Goal: Task Accomplishment & Management: Manage account settings

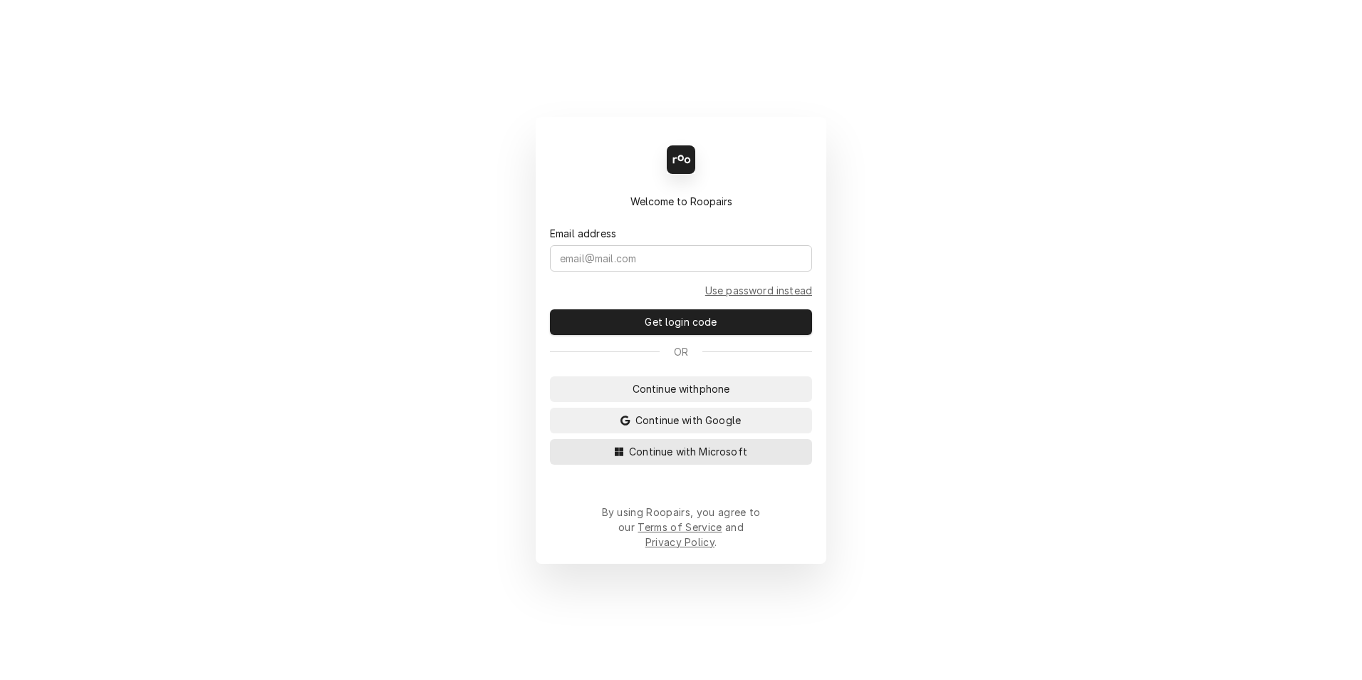
click at [640, 465] on button "Continue with Microsoft" at bounding box center [681, 452] width 262 height 26
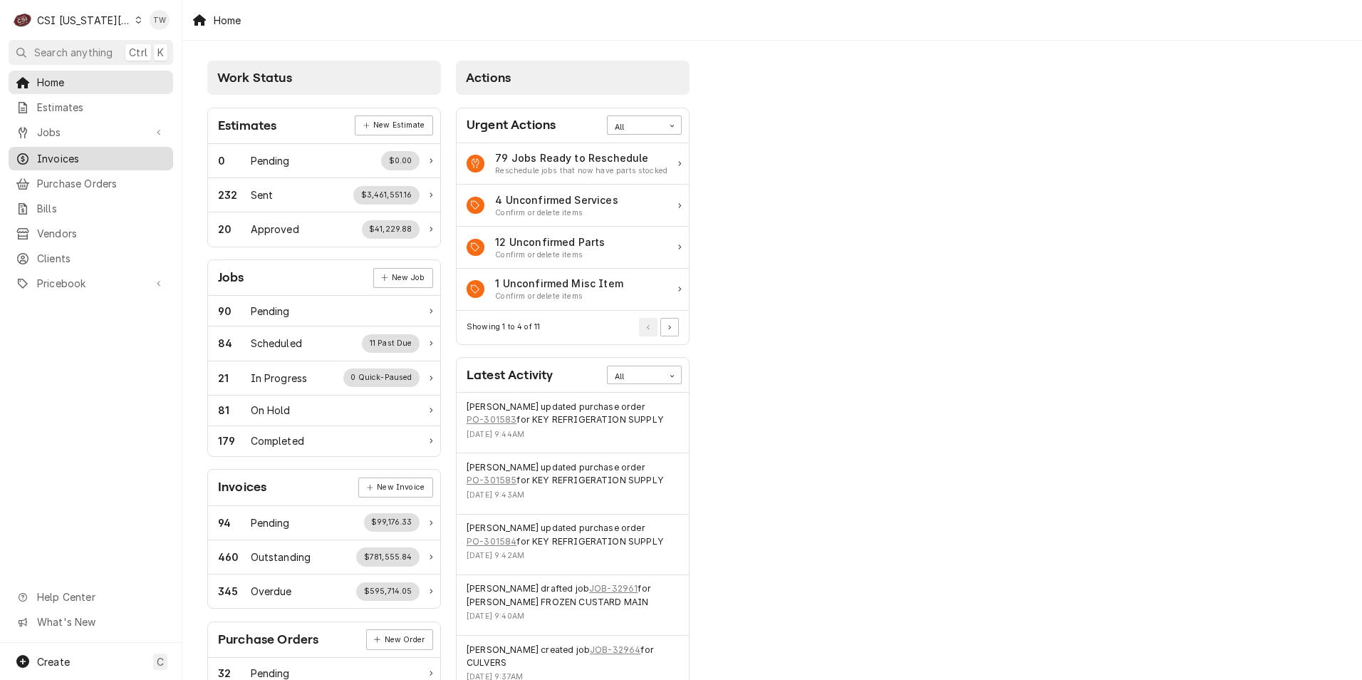
click at [53, 158] on span "Invoices" at bounding box center [101, 158] width 129 height 15
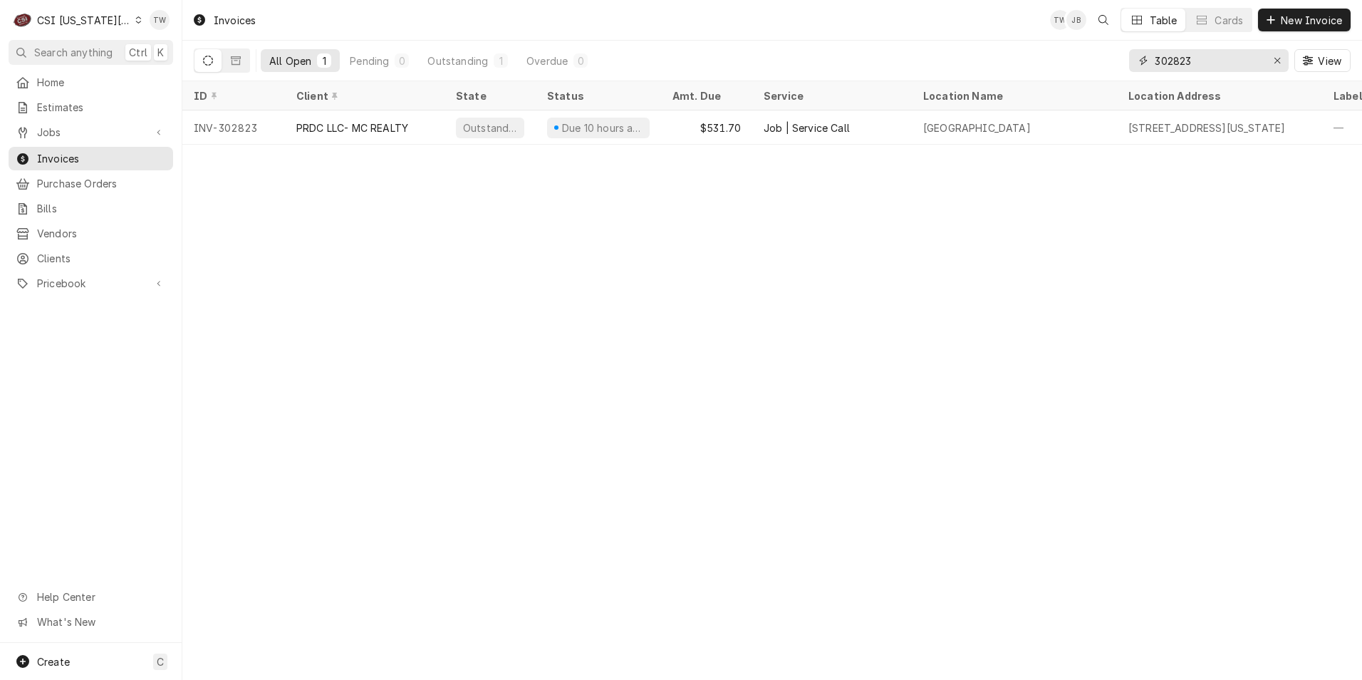
drag, startPoint x: 1208, startPoint y: 61, endPoint x: 1011, endPoint y: 40, distance: 197.7
click at [1011, 45] on div "All Open 1 Pending 0 Outstanding 1 Overdue 0 302823 View" at bounding box center [772, 61] width 1157 height 40
type input "302684"
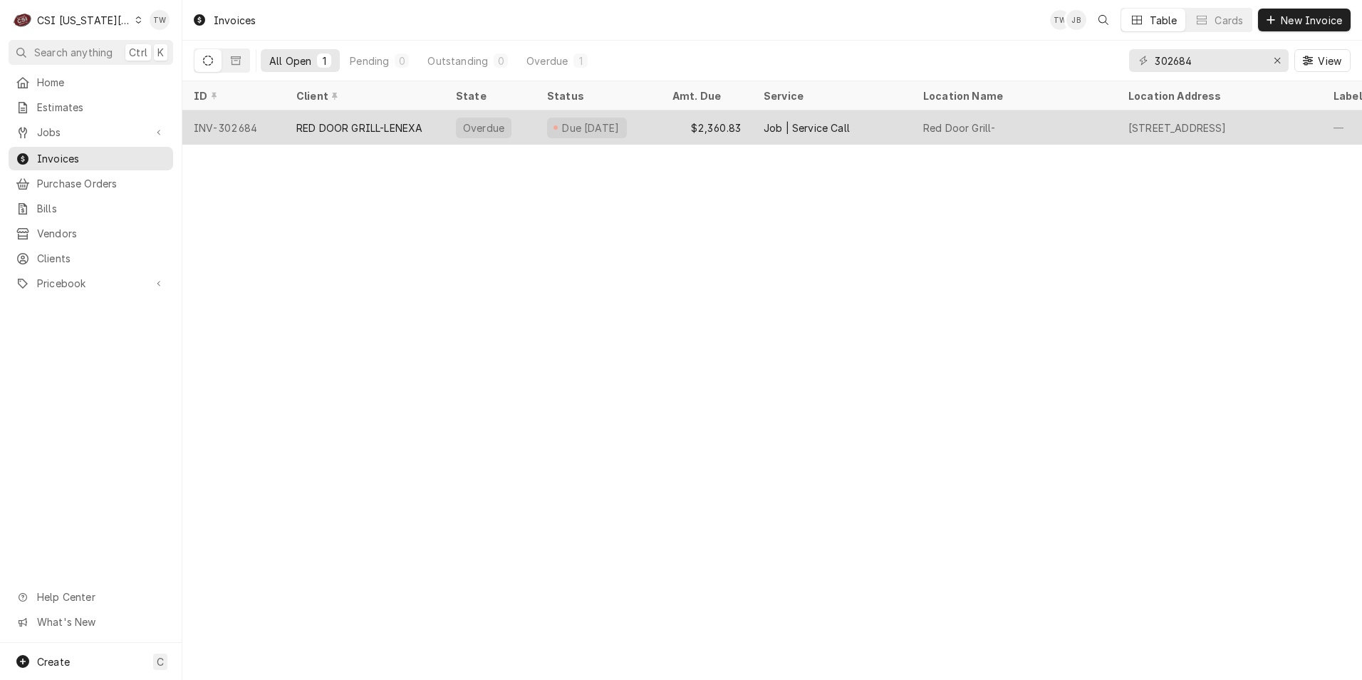
click at [523, 123] on div "Overdue" at bounding box center [490, 127] width 91 height 34
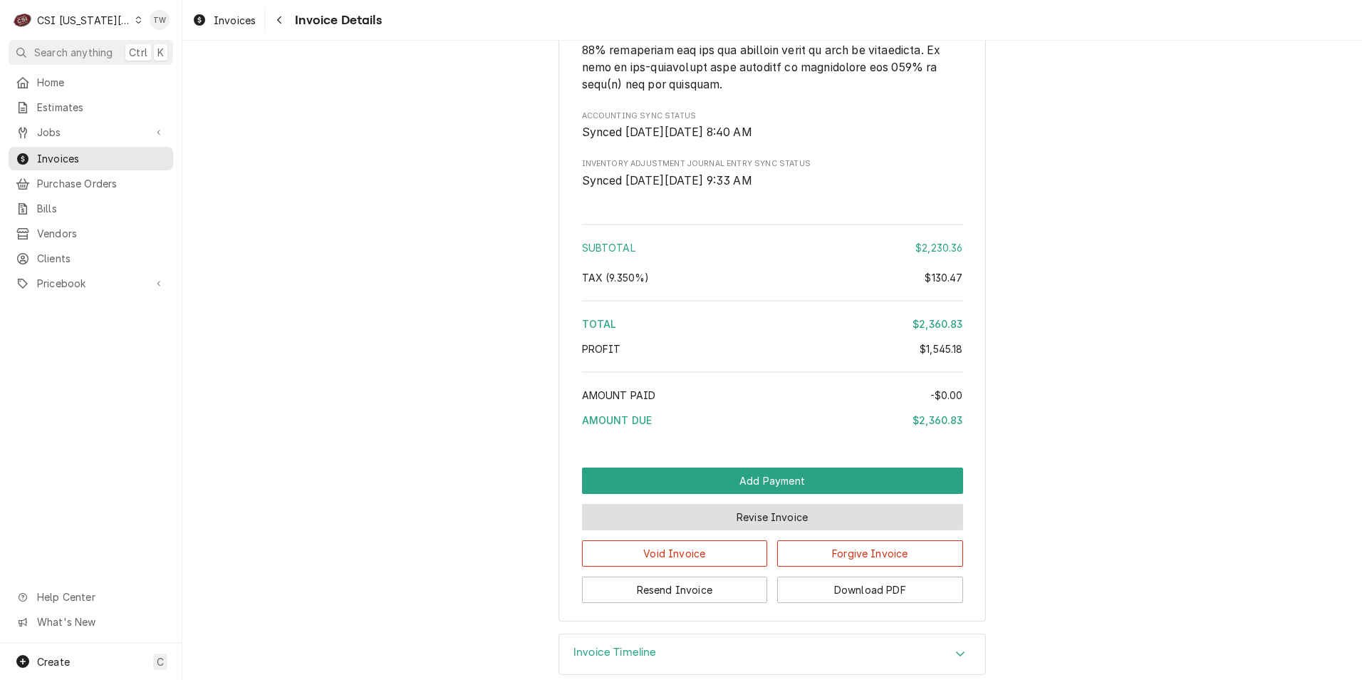
scroll to position [3828, 0]
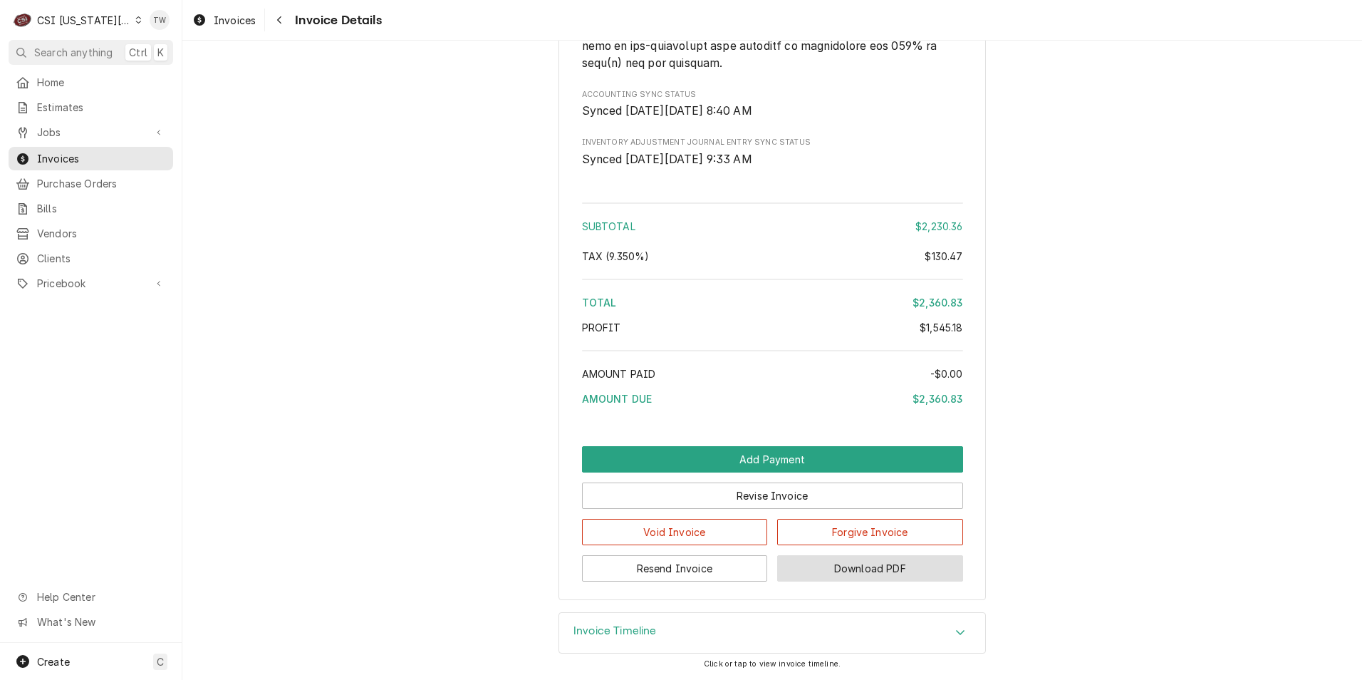
click at [802, 561] on button "Download PDF" at bounding box center [870, 568] width 186 height 26
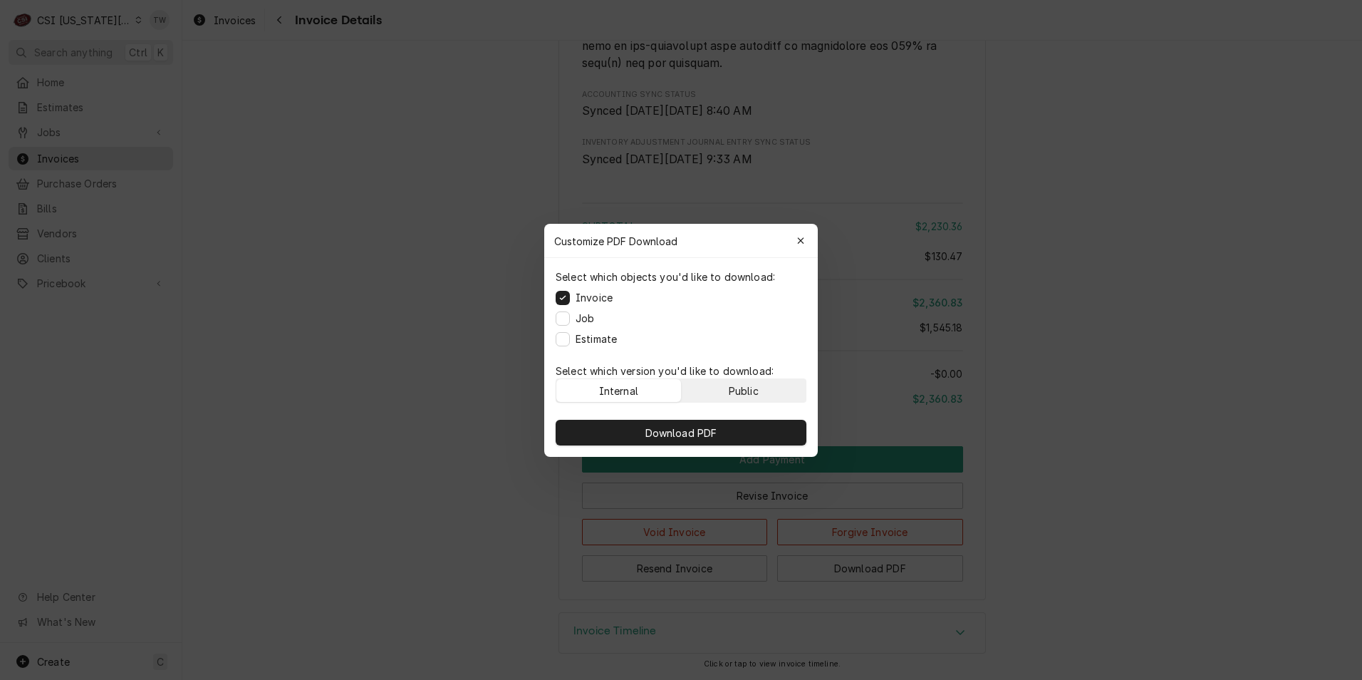
click at [755, 390] on div "Public" at bounding box center [744, 390] width 30 height 15
click at [734, 435] on button "Download PDF" at bounding box center [681, 433] width 251 height 26
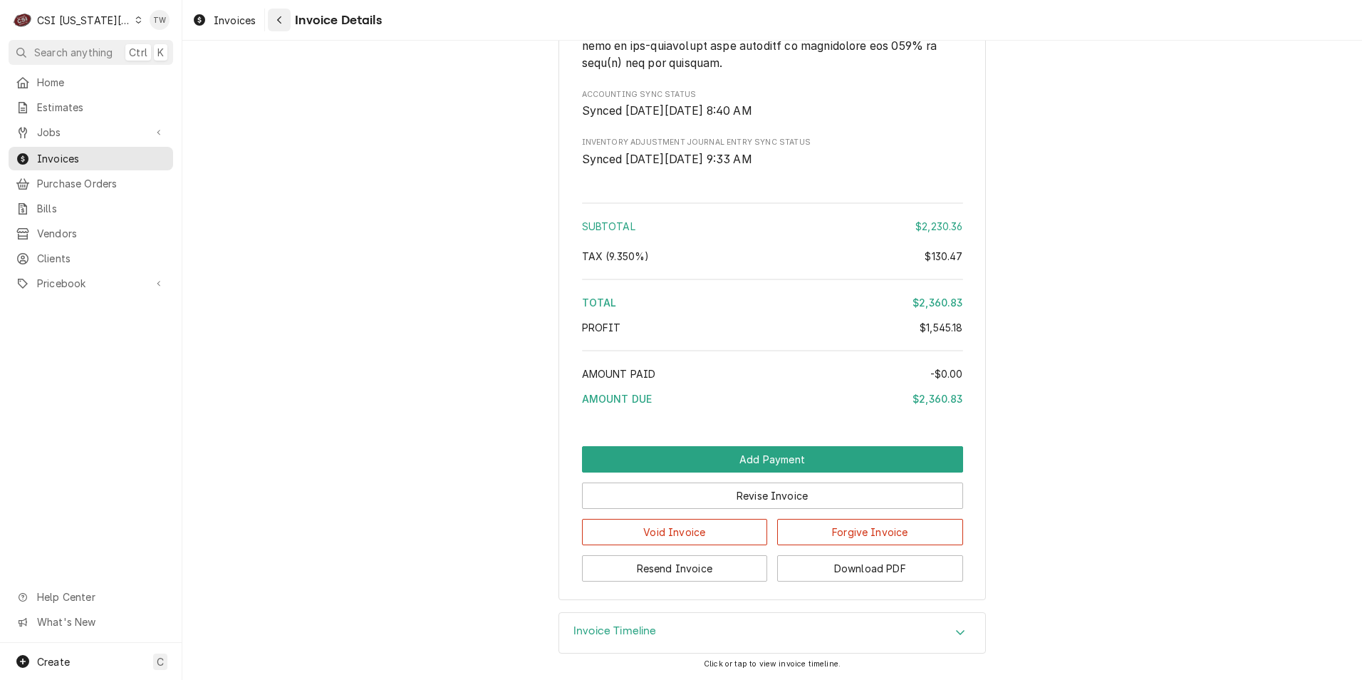
click at [283, 25] on div "Navigate back" at bounding box center [279, 20] width 14 height 14
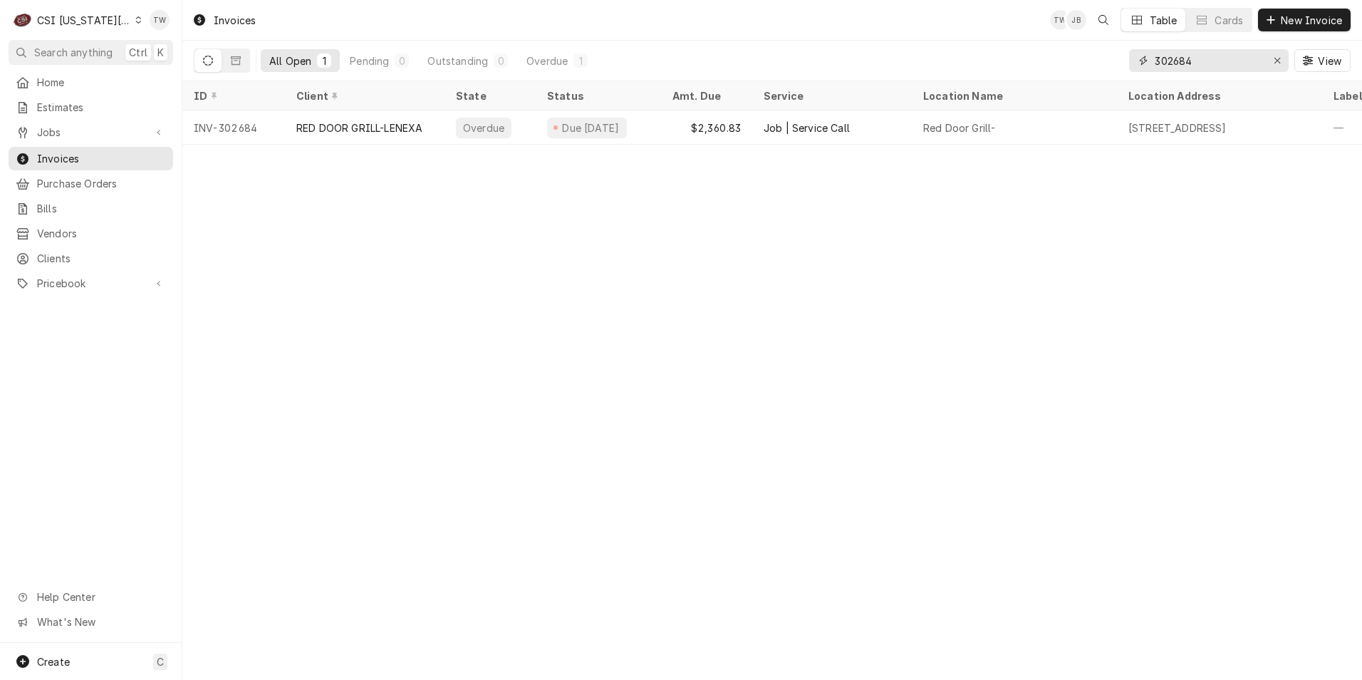
click at [1223, 56] on input "302684" at bounding box center [1208, 60] width 107 height 23
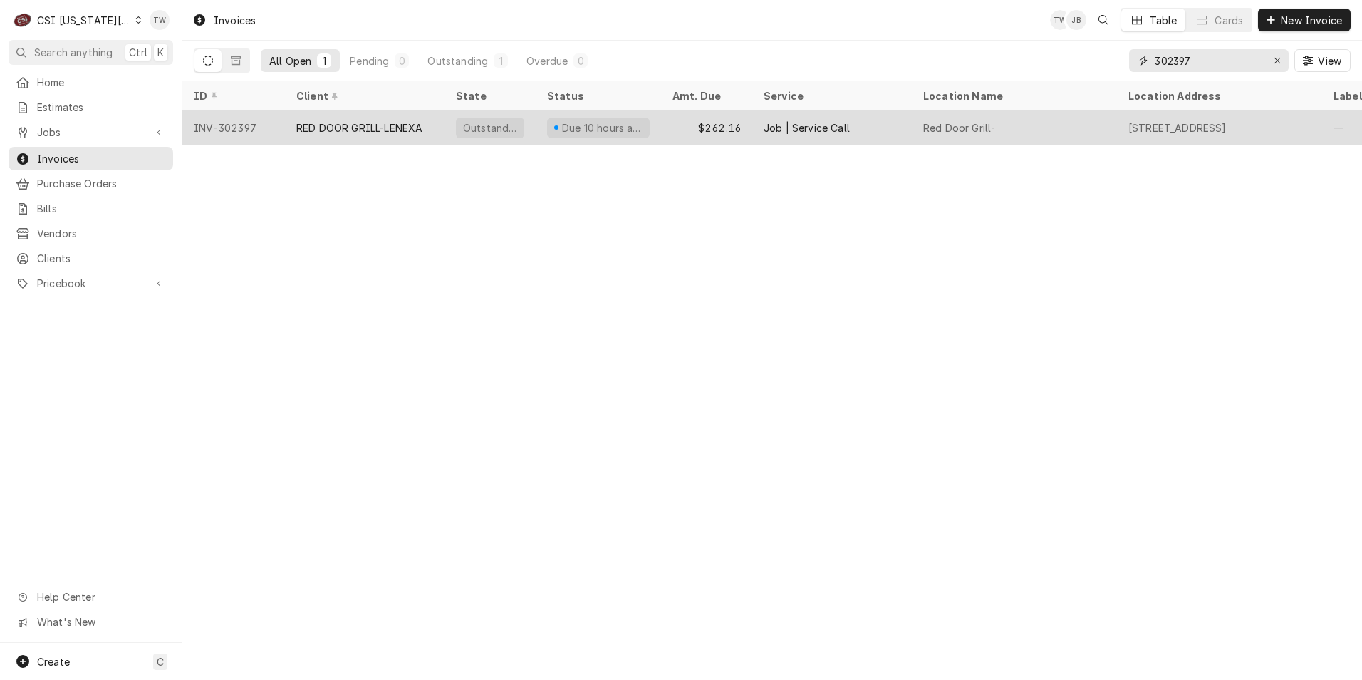
type input "302397"
click at [393, 132] on div "RED DOOR GRILL-LENEXA" at bounding box center [359, 127] width 126 height 15
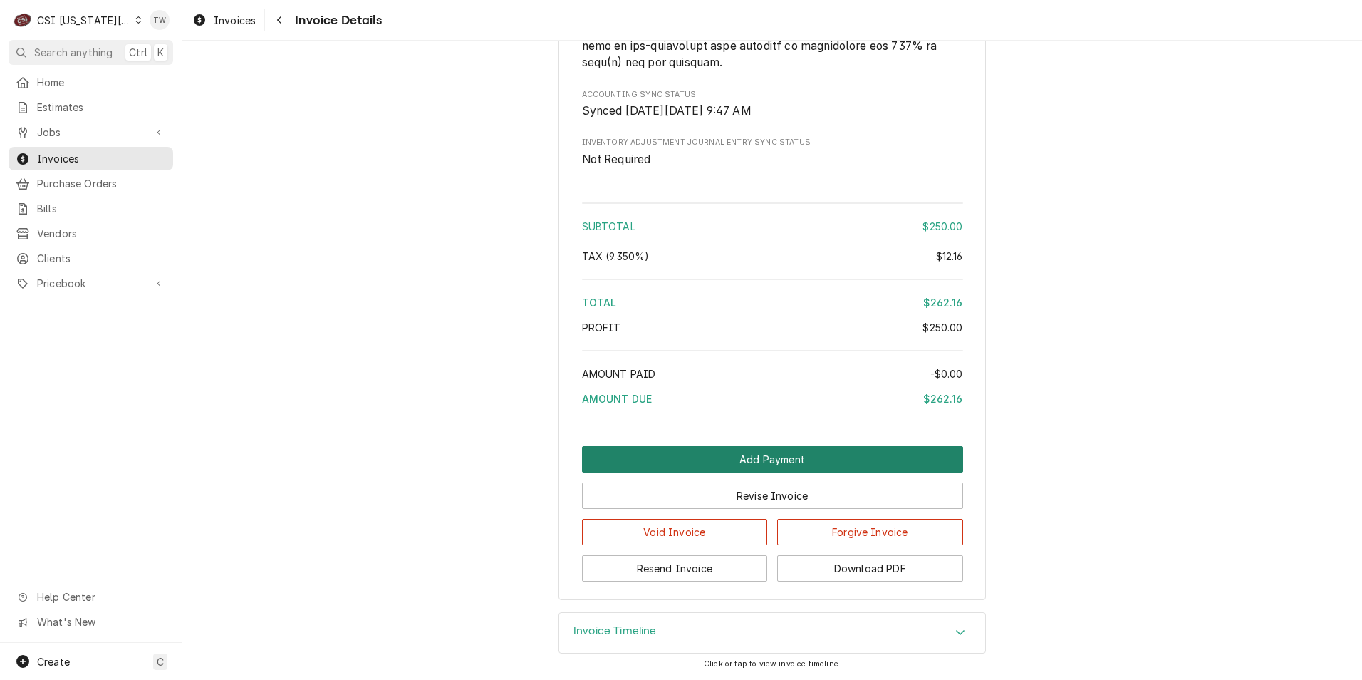
scroll to position [2356, 0]
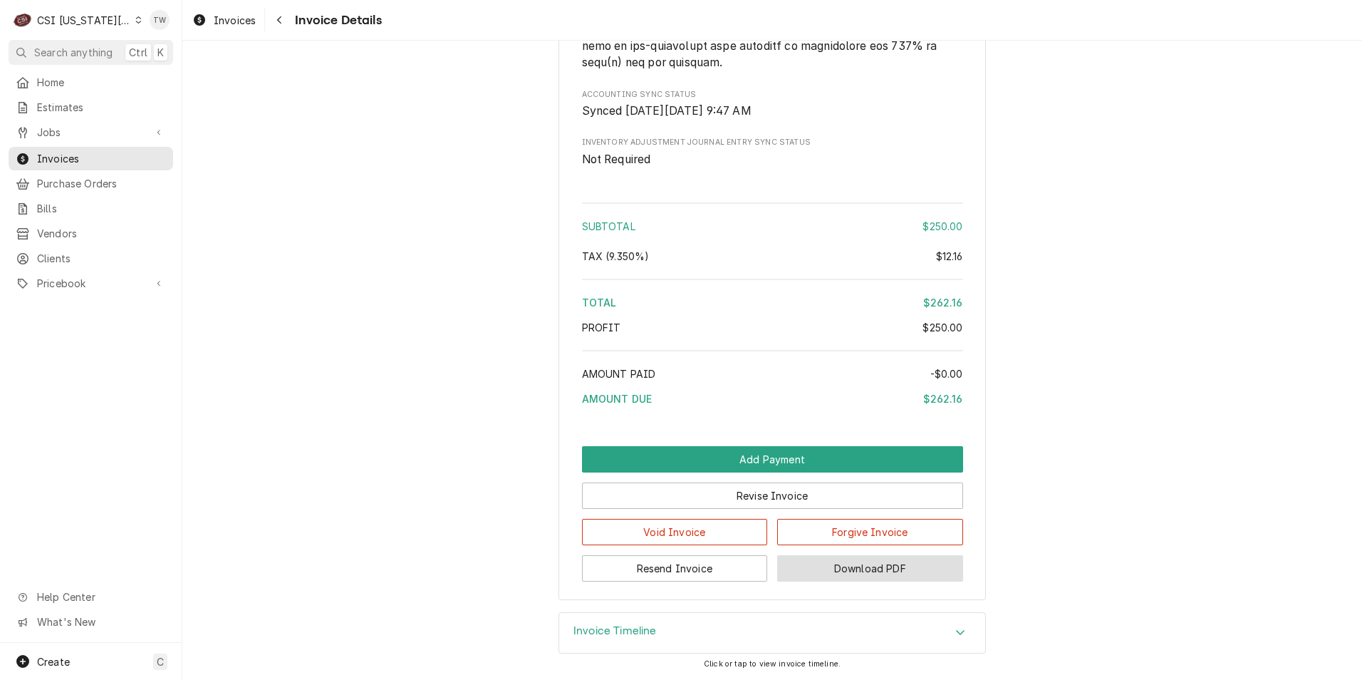
click at [876, 563] on button "Download PDF" at bounding box center [870, 568] width 186 height 26
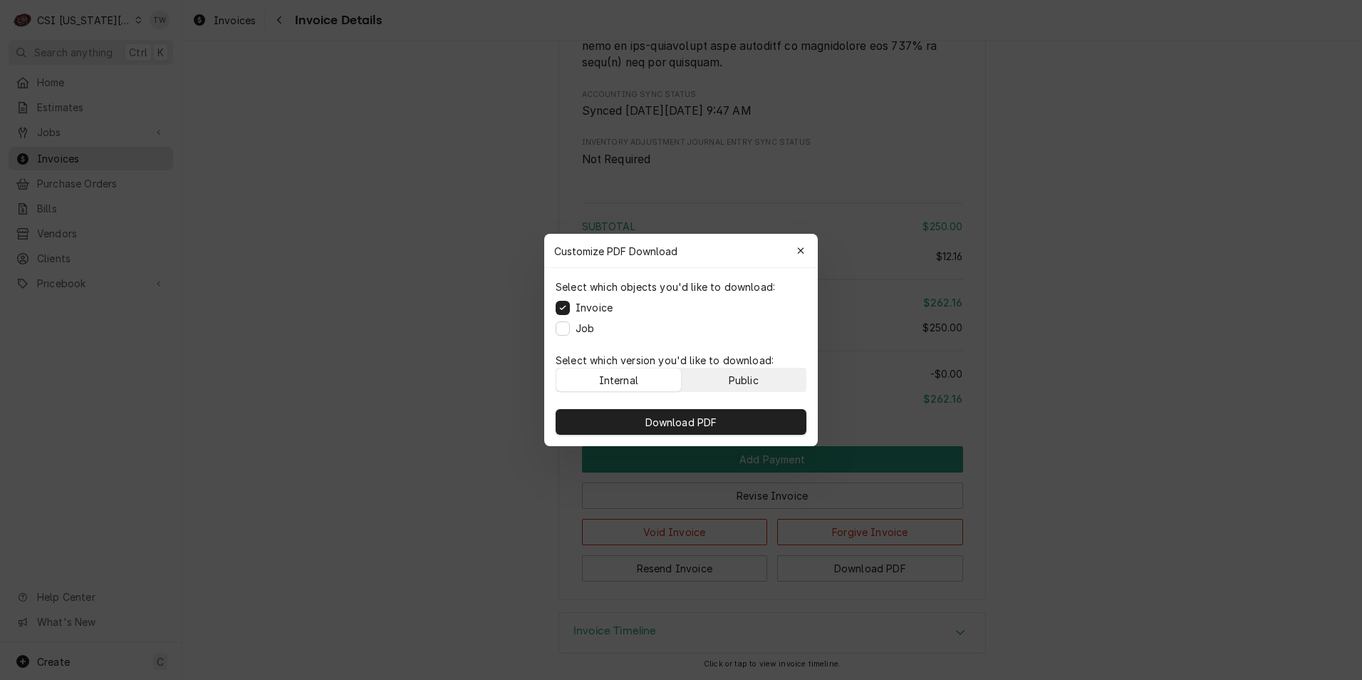
click at [718, 378] on button "Public" at bounding box center [744, 379] width 125 height 23
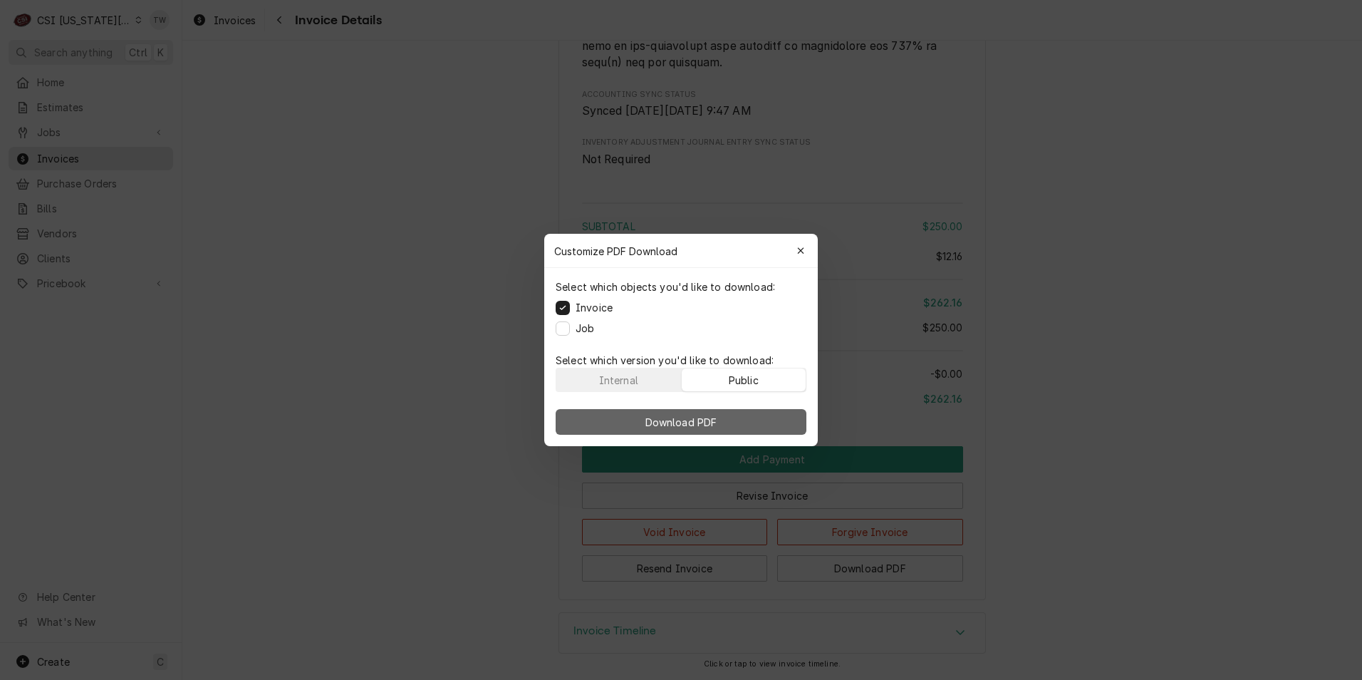
click at [691, 415] on span "Download PDF" at bounding box center [682, 422] width 78 height 15
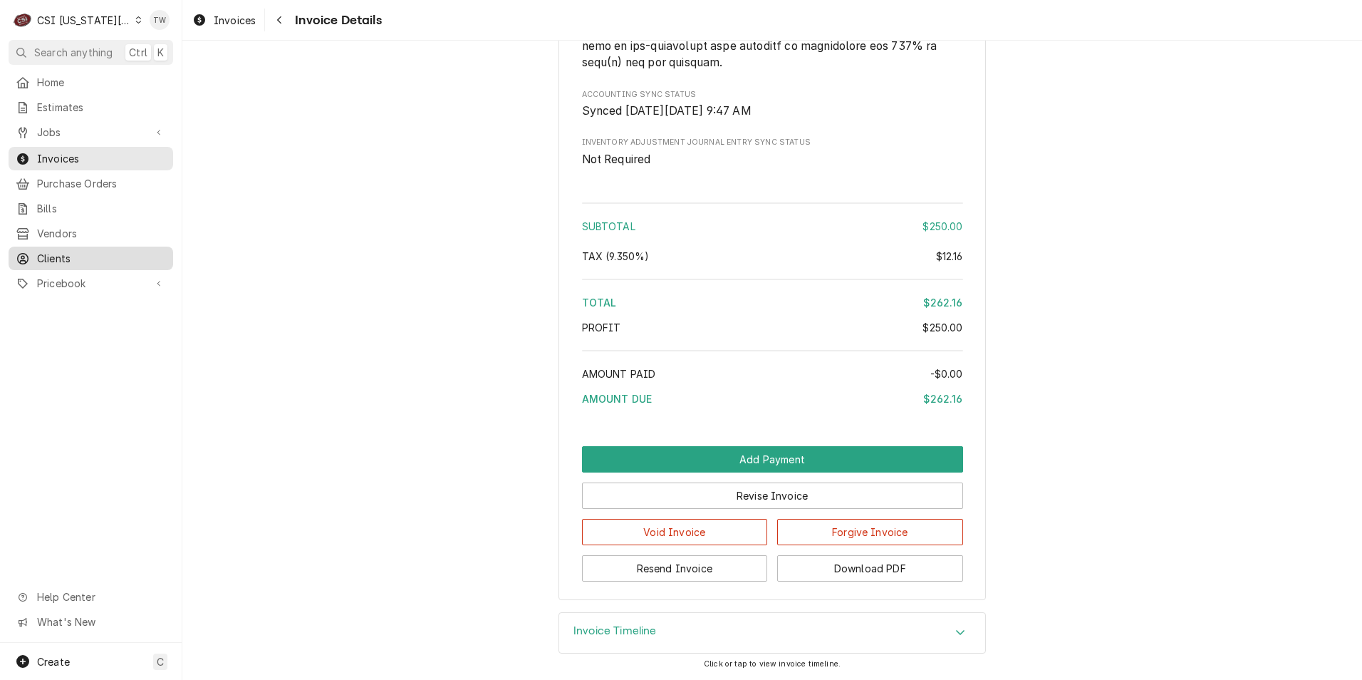
click at [62, 253] on span "Clients" at bounding box center [101, 258] width 129 height 15
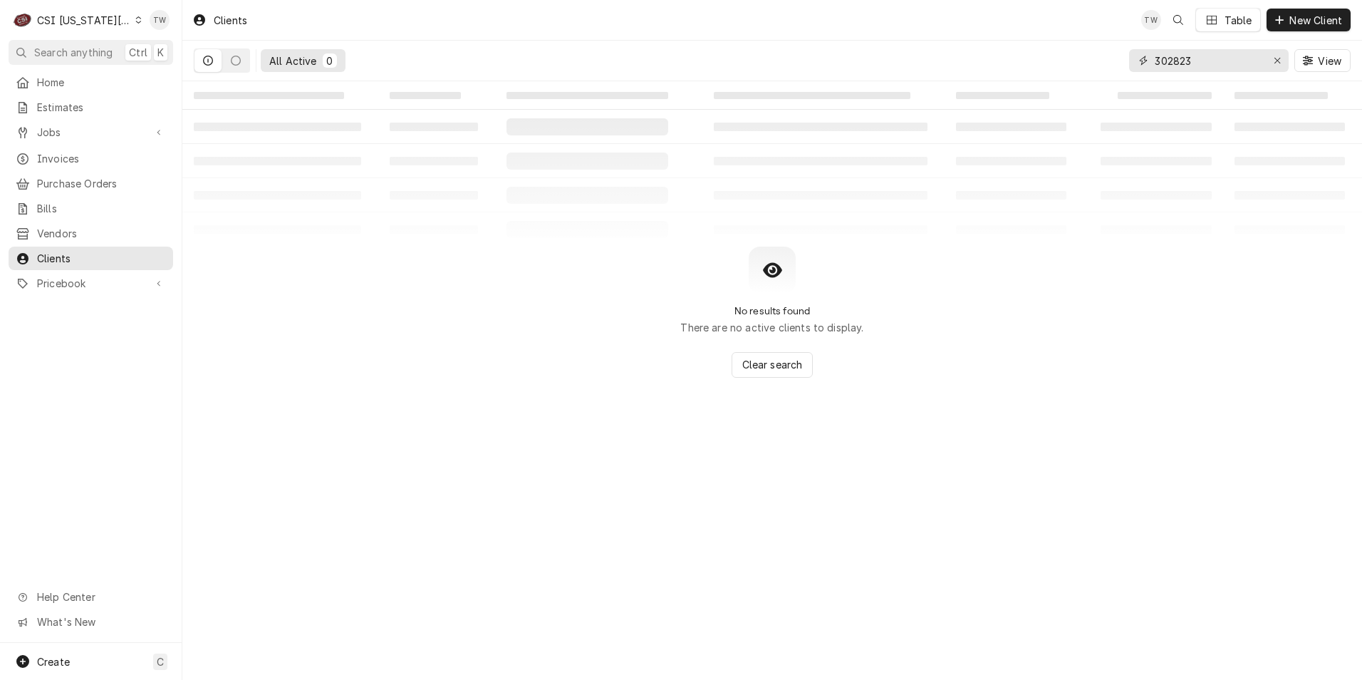
drag, startPoint x: 1194, startPoint y: 67, endPoint x: 1012, endPoint y: 41, distance: 184.3
click at [1012, 41] on div "All Active 0 302823 View" at bounding box center [772, 61] width 1157 height 40
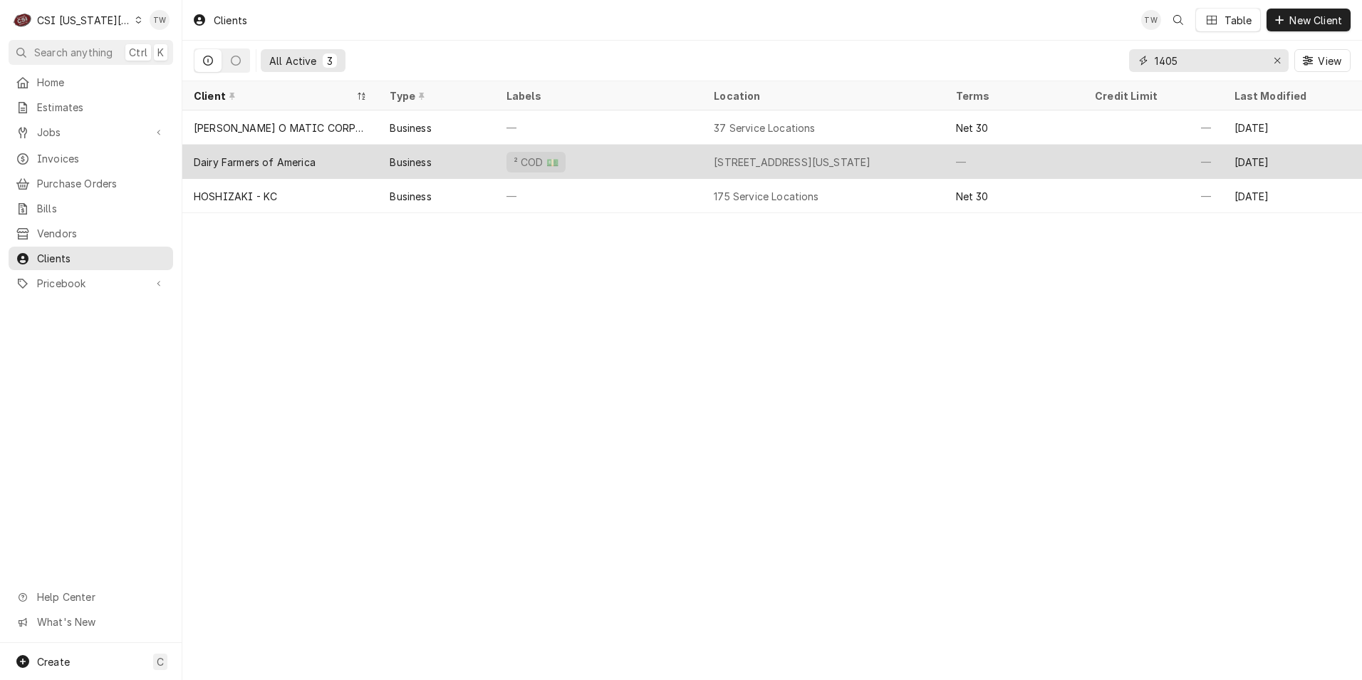
type input "1405"
click at [613, 157] on div "² COD 💵" at bounding box center [598, 162] width 207 height 34
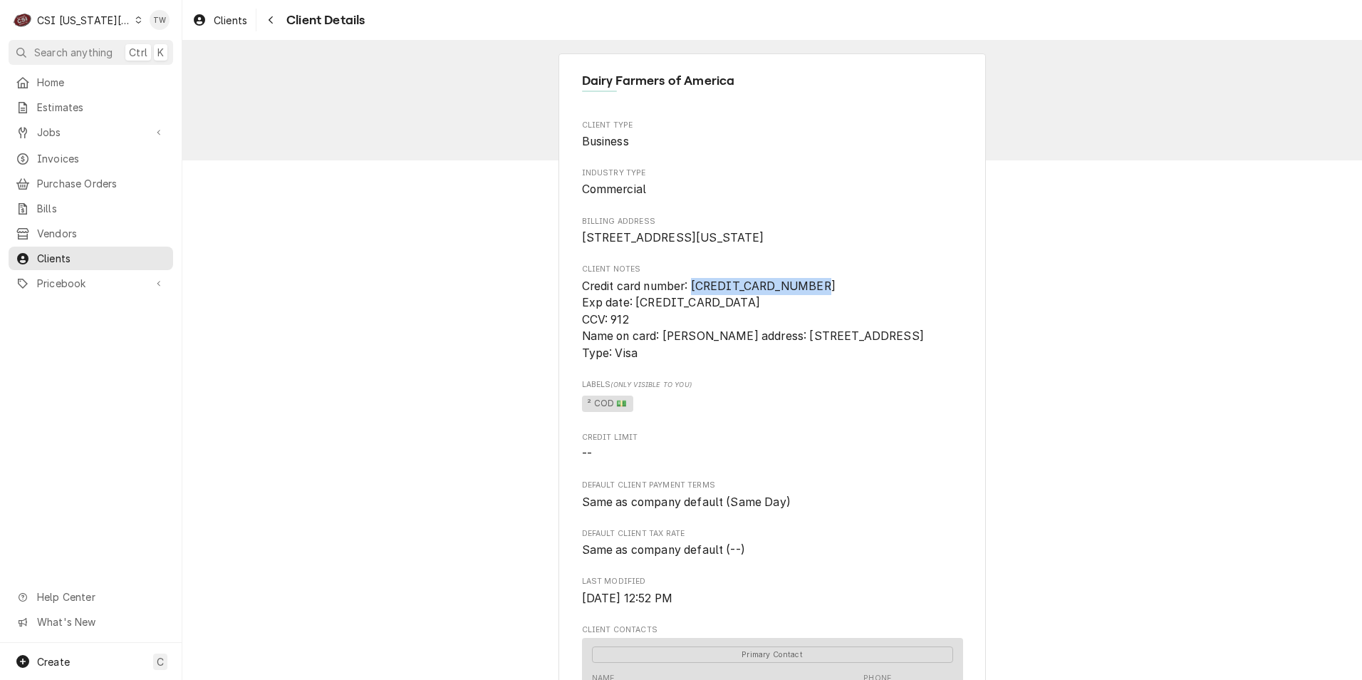
drag, startPoint x: 691, startPoint y: 305, endPoint x: 817, endPoint y: 305, distance: 125.4
click at [817, 305] on span "Credit card number: [CREDIT_CARD_NUMBER] Exp date: [CREDIT_CARD_DATA] CCV: 912 …" at bounding box center [772, 320] width 381 height 84
copy span "[CREDIT_CARD_NUMBER]"
drag, startPoint x: 743, startPoint y: 350, endPoint x: 660, endPoint y: 350, distance: 83.4
click at [660, 350] on span "Credit card number: [CREDIT_CARD_NUMBER] Exp date: [CREDIT_CARD_DATA] CCV: 912 …" at bounding box center [772, 320] width 381 height 84
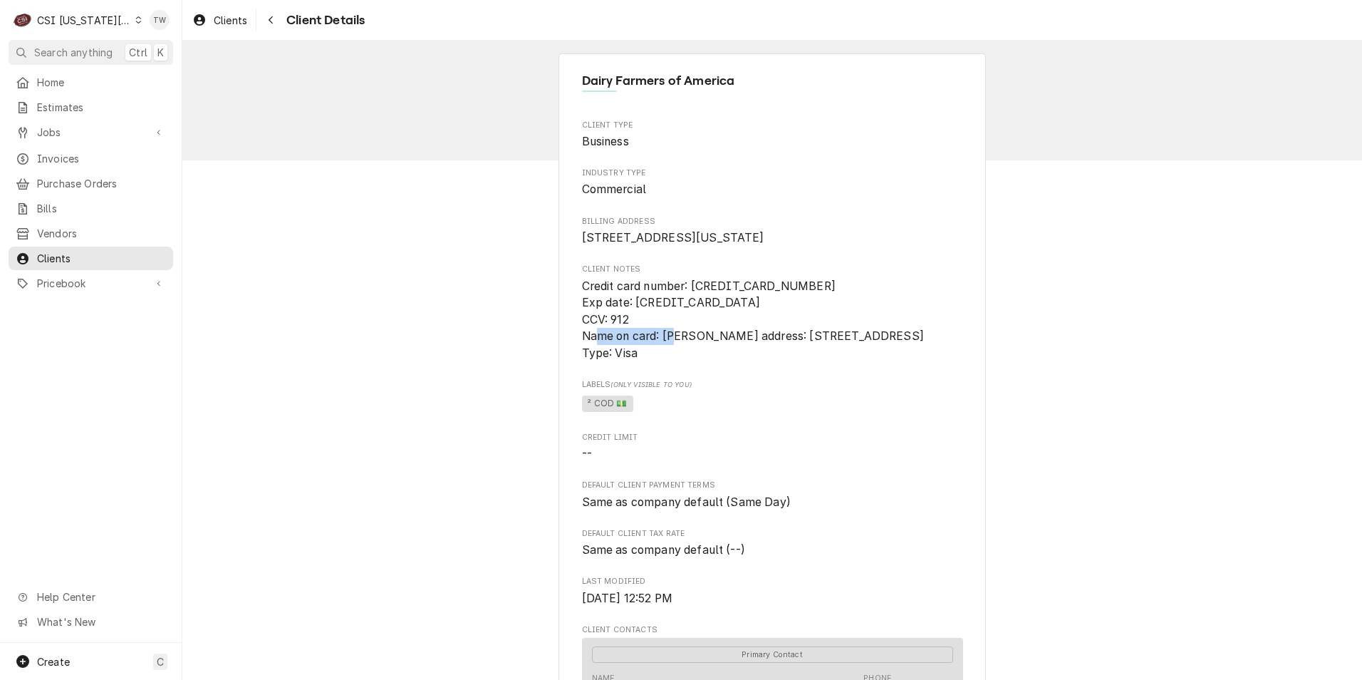
copy span "[PERSON_NAME]"
drag, startPoint x: 663, startPoint y: 372, endPoint x: 741, endPoint y: 375, distance: 78.5
click at [741, 361] on span "Credit card number: [CREDIT_CARD_NUMBER] Exp date: [CREDIT_CARD_DATA] CCV: 912 …" at bounding box center [753, 319] width 342 height 81
copy span "[STREET_ADDRESS]"
click at [95, 151] on span "Invoices" at bounding box center [101, 158] width 129 height 15
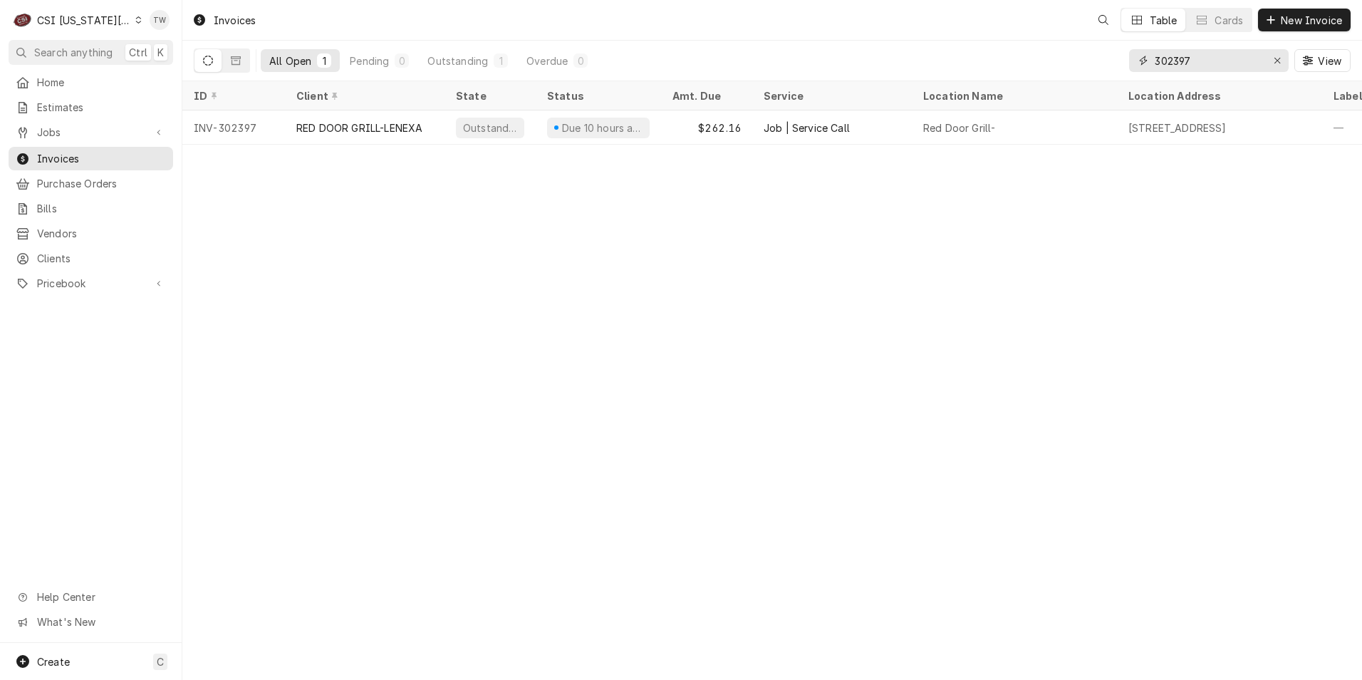
click at [1201, 61] on input "302397" at bounding box center [1208, 60] width 107 height 23
drag, startPoint x: 1201, startPoint y: 61, endPoint x: 887, endPoint y: 37, distance: 314.4
click at [889, 39] on div "Invoices TW JB Table Cards New Invoice All Open 1 Pending 0 Outstanding 1 Overd…" at bounding box center [772, 40] width 1180 height 81
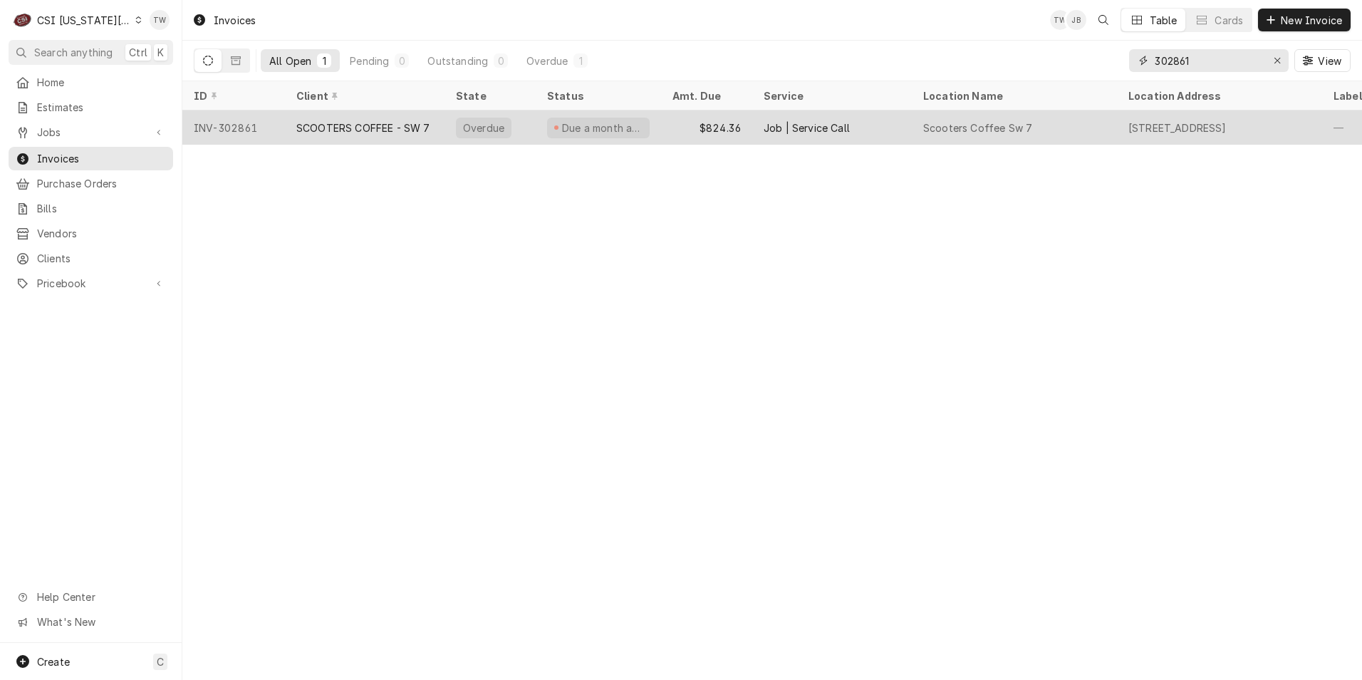
type input "302861"
click at [374, 140] on div "SCOOTERS COFFEE - SW 7" at bounding box center [365, 127] width 160 height 34
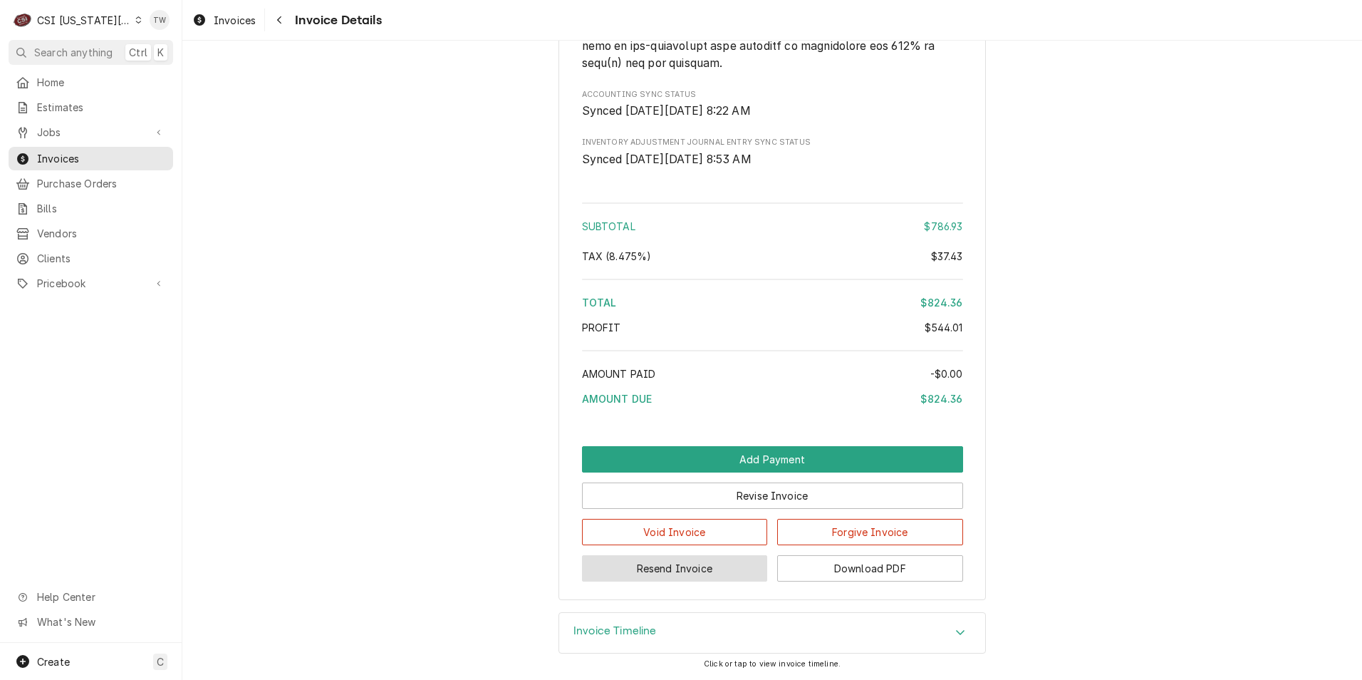
scroll to position [2961, 0]
click at [790, 563] on button "Download PDF" at bounding box center [870, 568] width 186 height 26
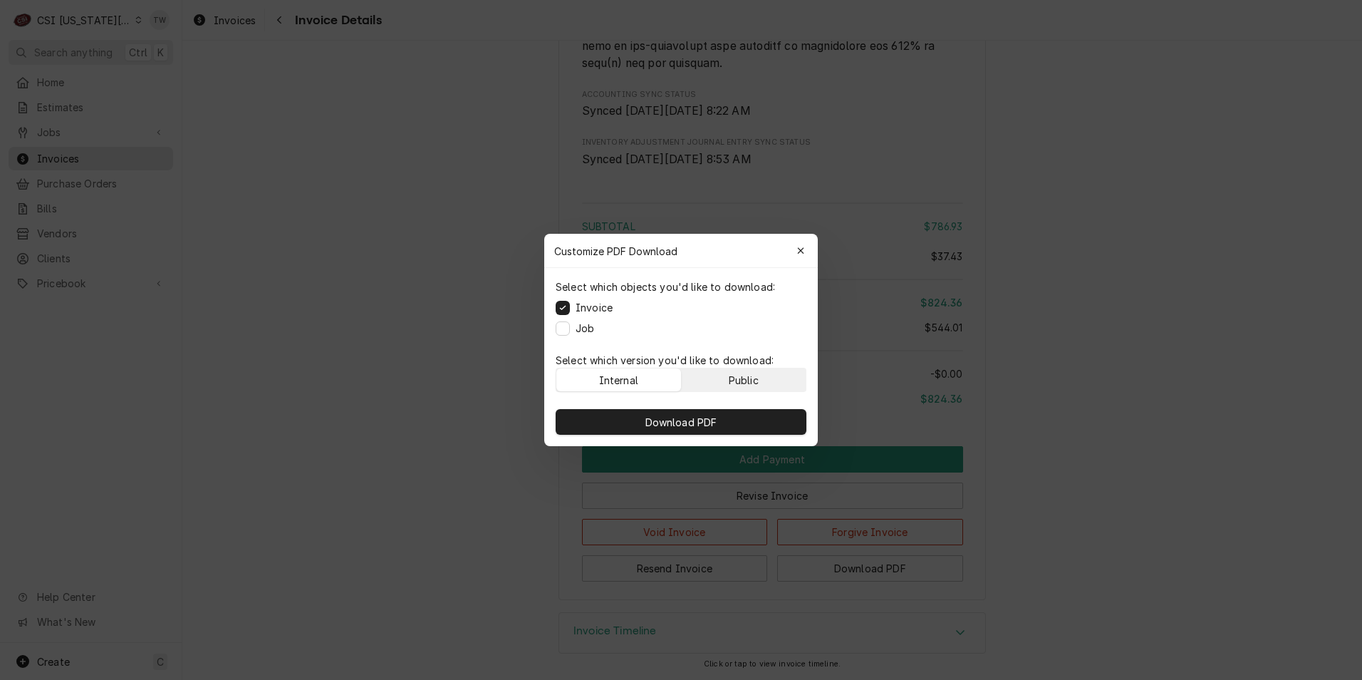
click at [714, 377] on button "Public" at bounding box center [744, 379] width 125 height 23
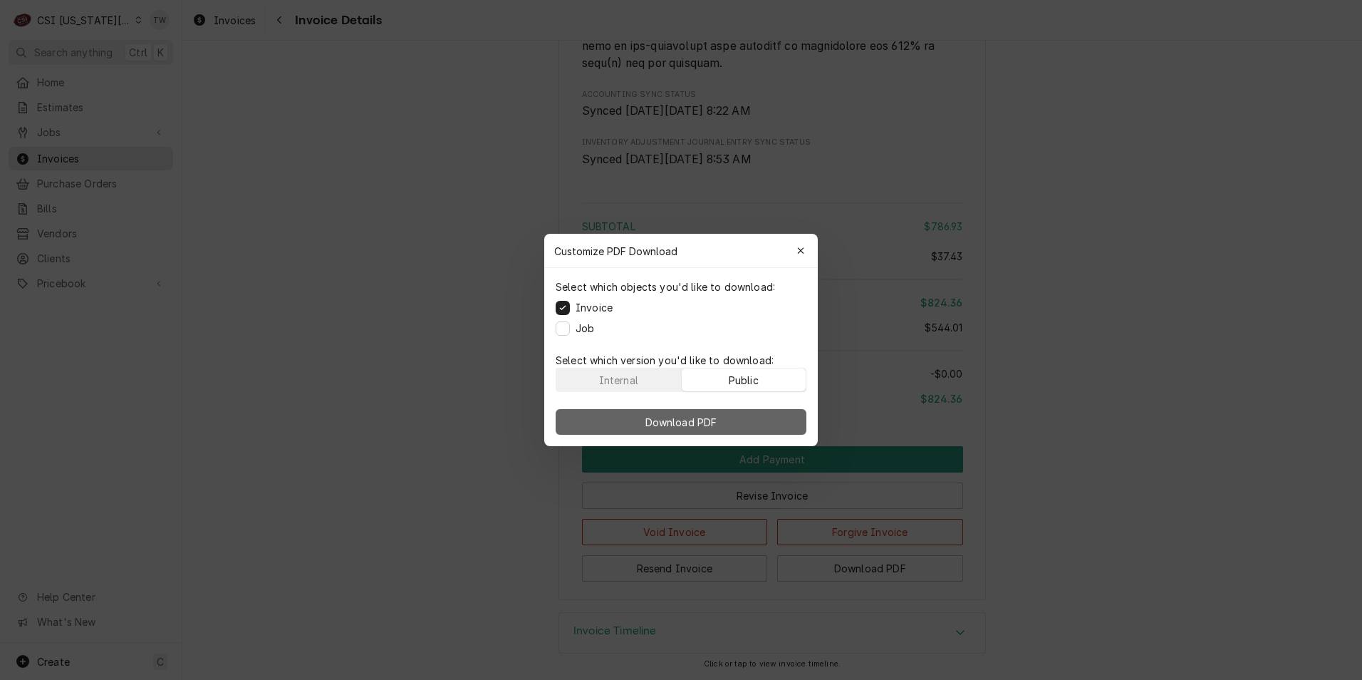
click at [694, 418] on span "Download PDF" at bounding box center [682, 422] width 78 height 15
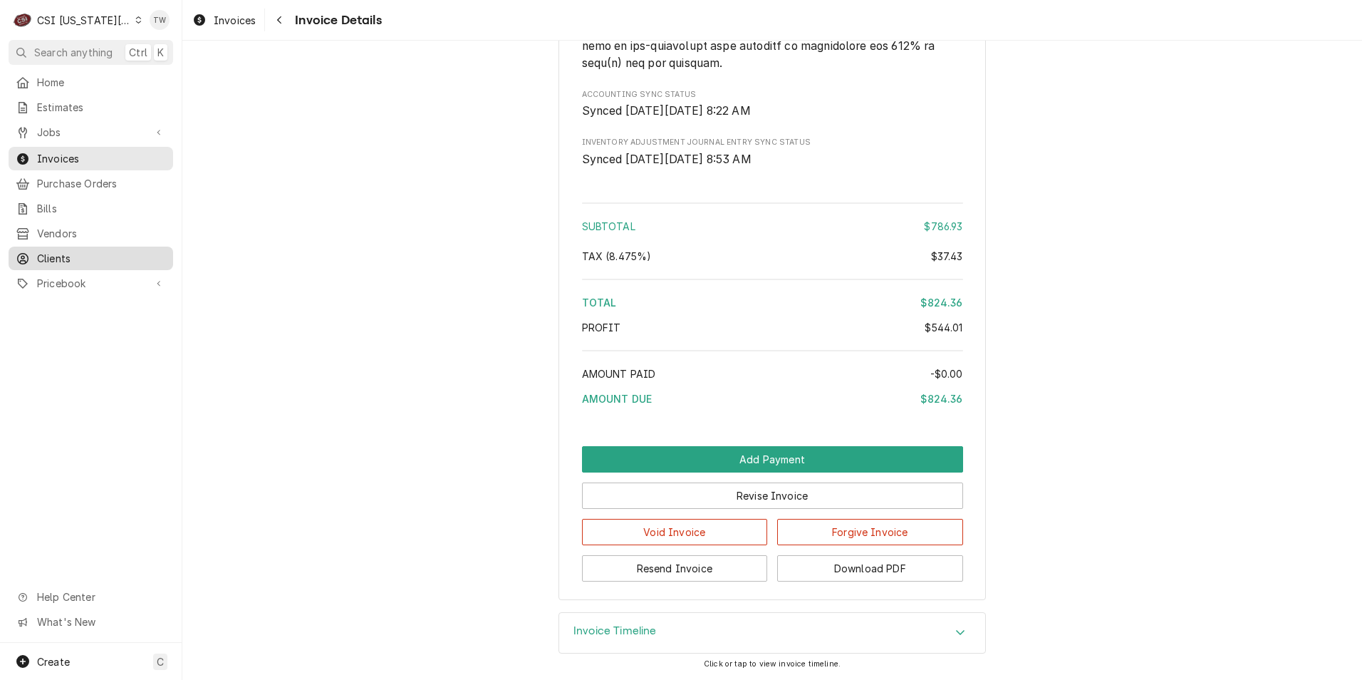
click at [61, 257] on span "Clients" at bounding box center [101, 258] width 129 height 15
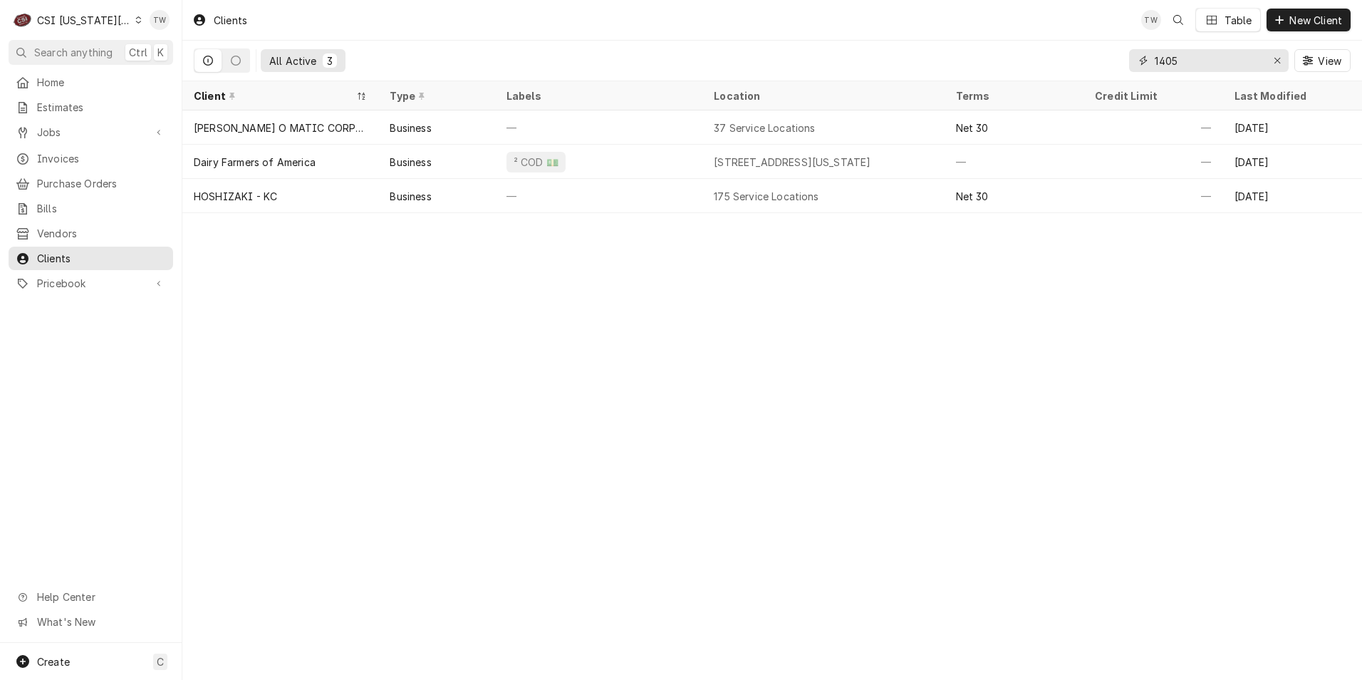
click at [1186, 57] on input "1405" at bounding box center [1208, 60] width 107 height 23
type input "1"
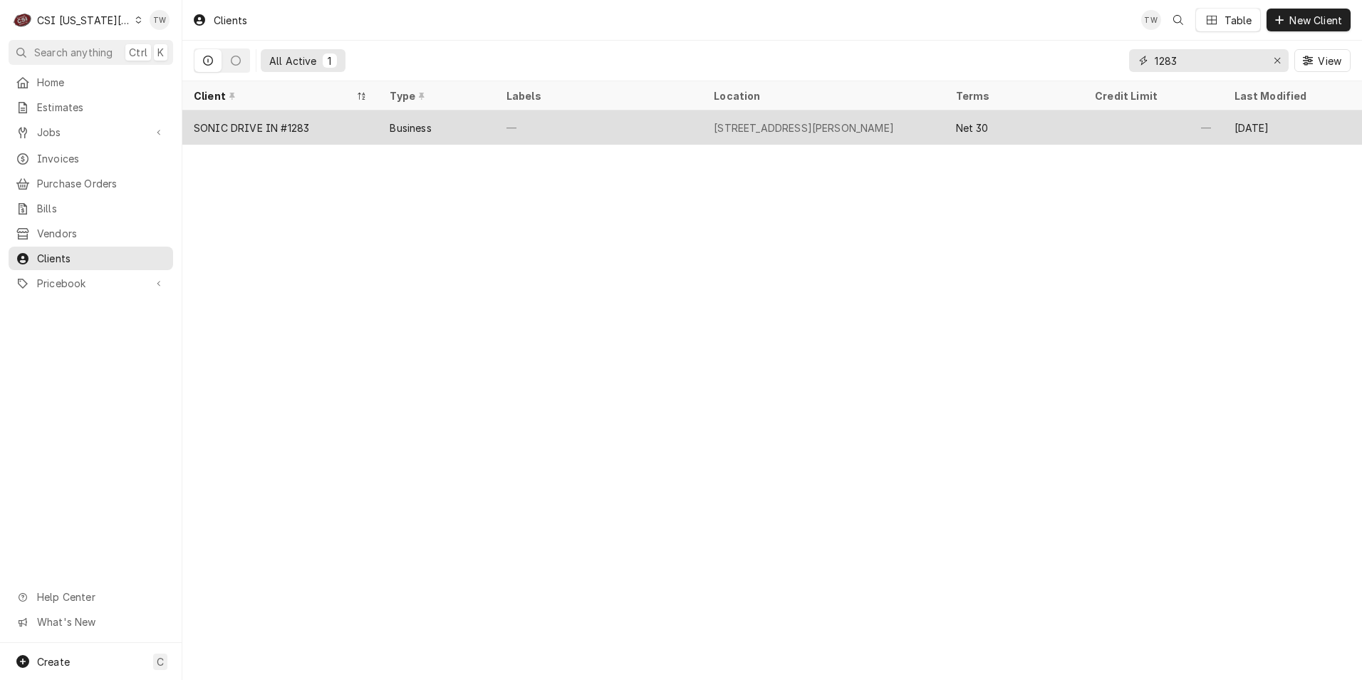
type input "1283"
click at [609, 127] on div "—" at bounding box center [598, 127] width 207 height 34
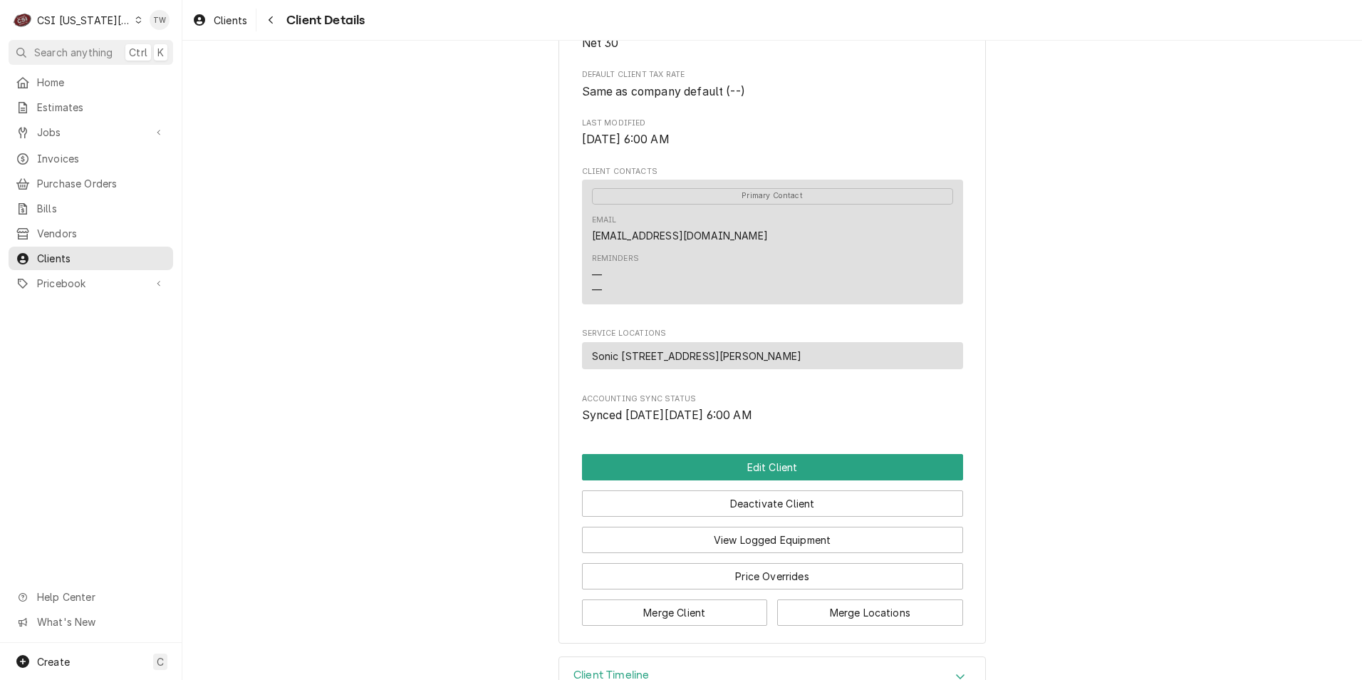
scroll to position [416, 0]
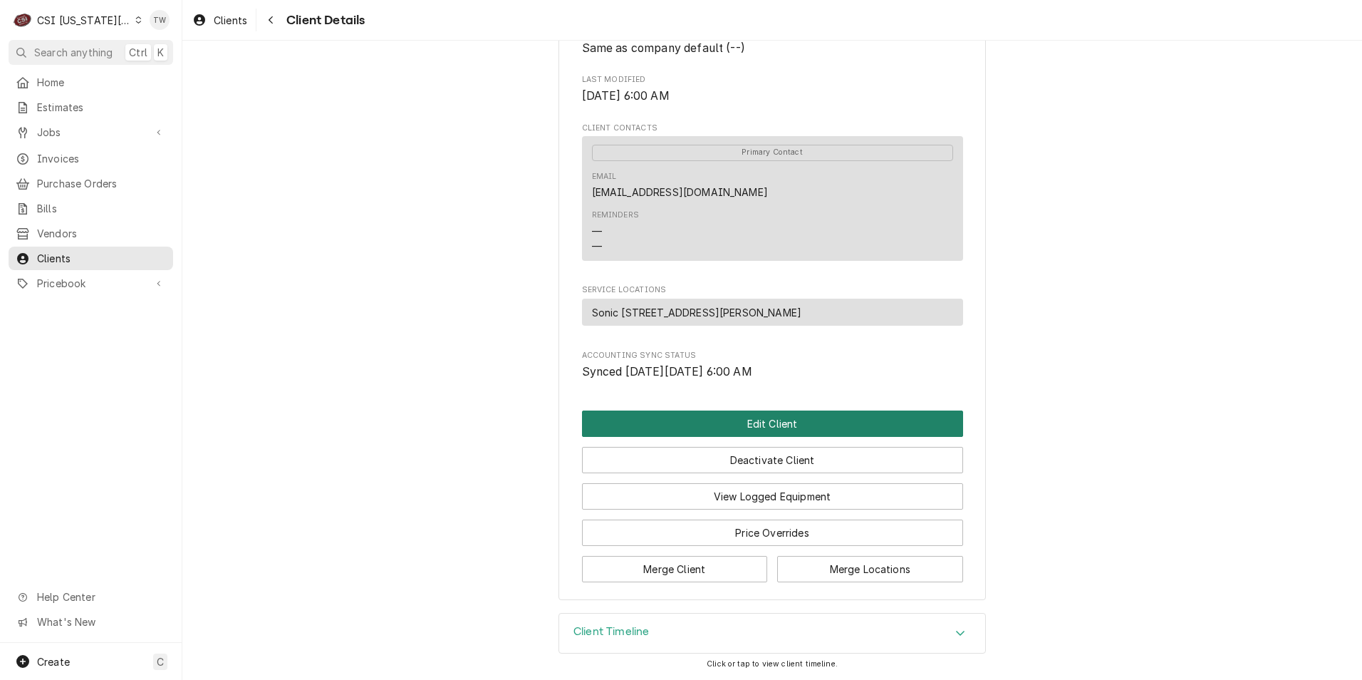
click at [812, 425] on button "Edit Client" at bounding box center [772, 423] width 381 height 26
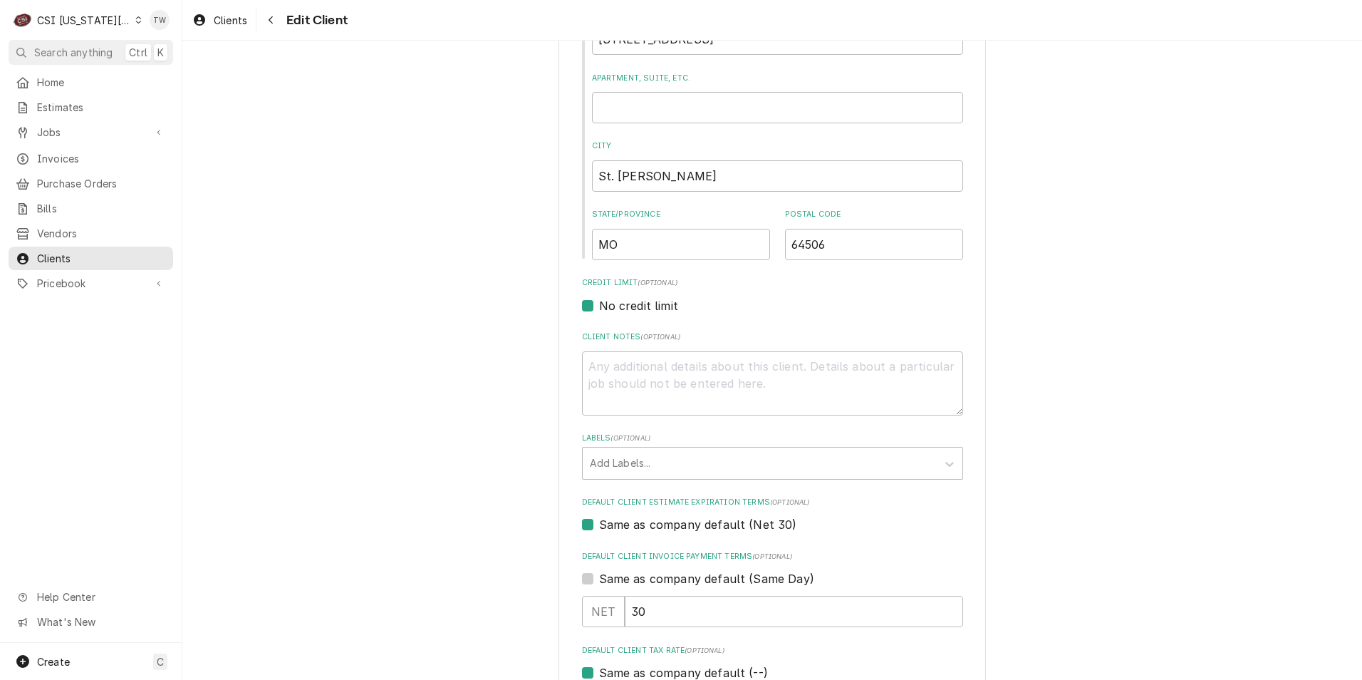
scroll to position [570, 0]
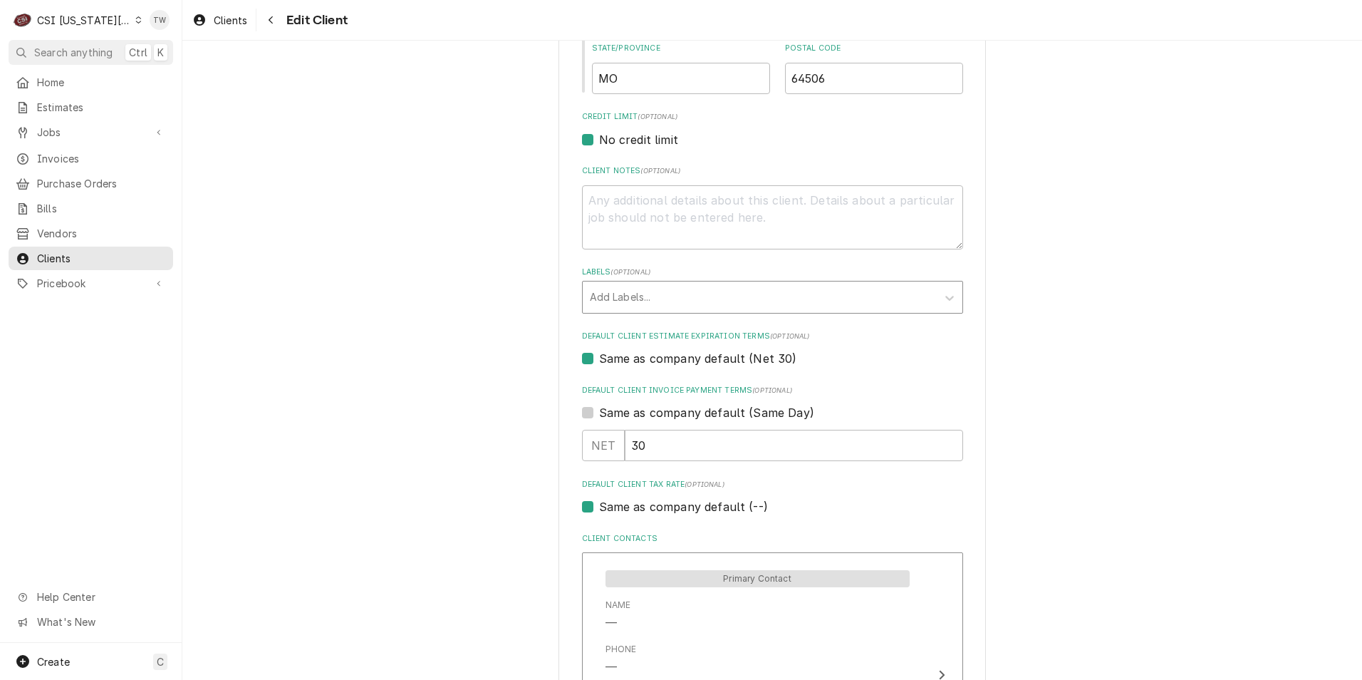
click at [704, 304] on div "Labels" at bounding box center [760, 297] width 340 height 26
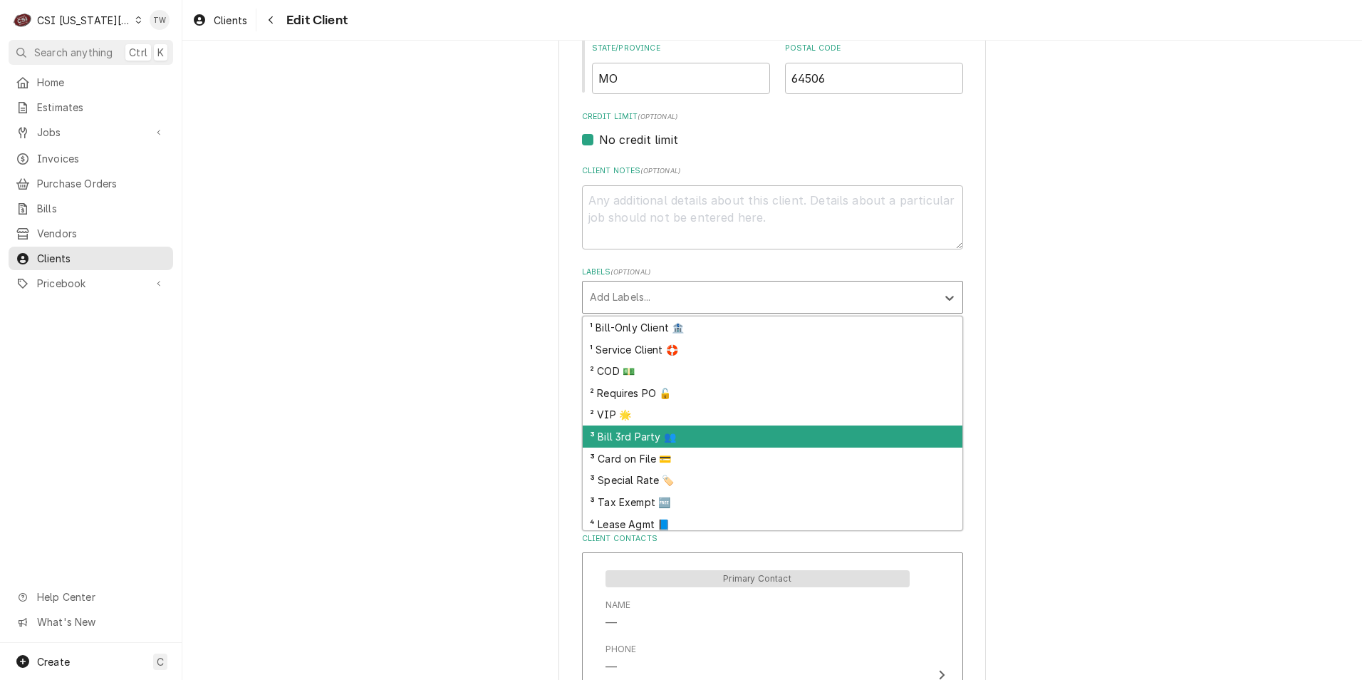
scroll to position [48, 0]
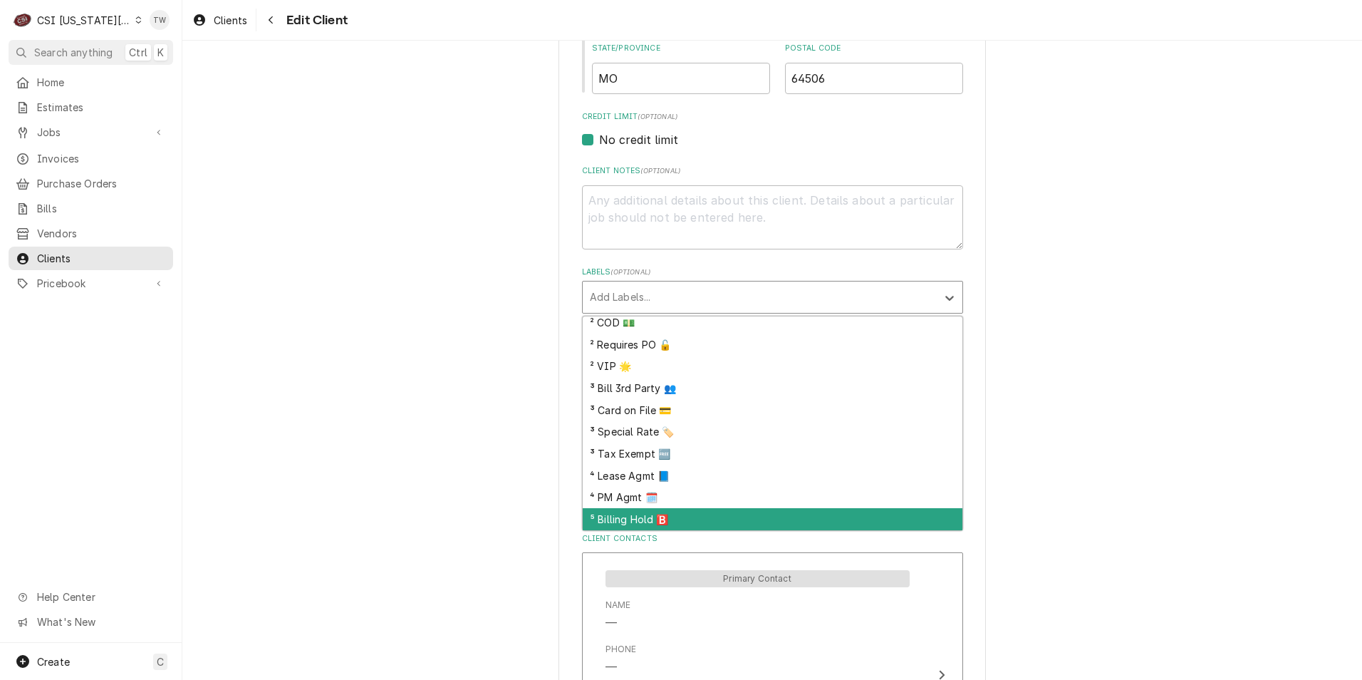
click at [643, 521] on div "⁵ Billing Hold 🅱️" at bounding box center [773, 519] width 380 height 22
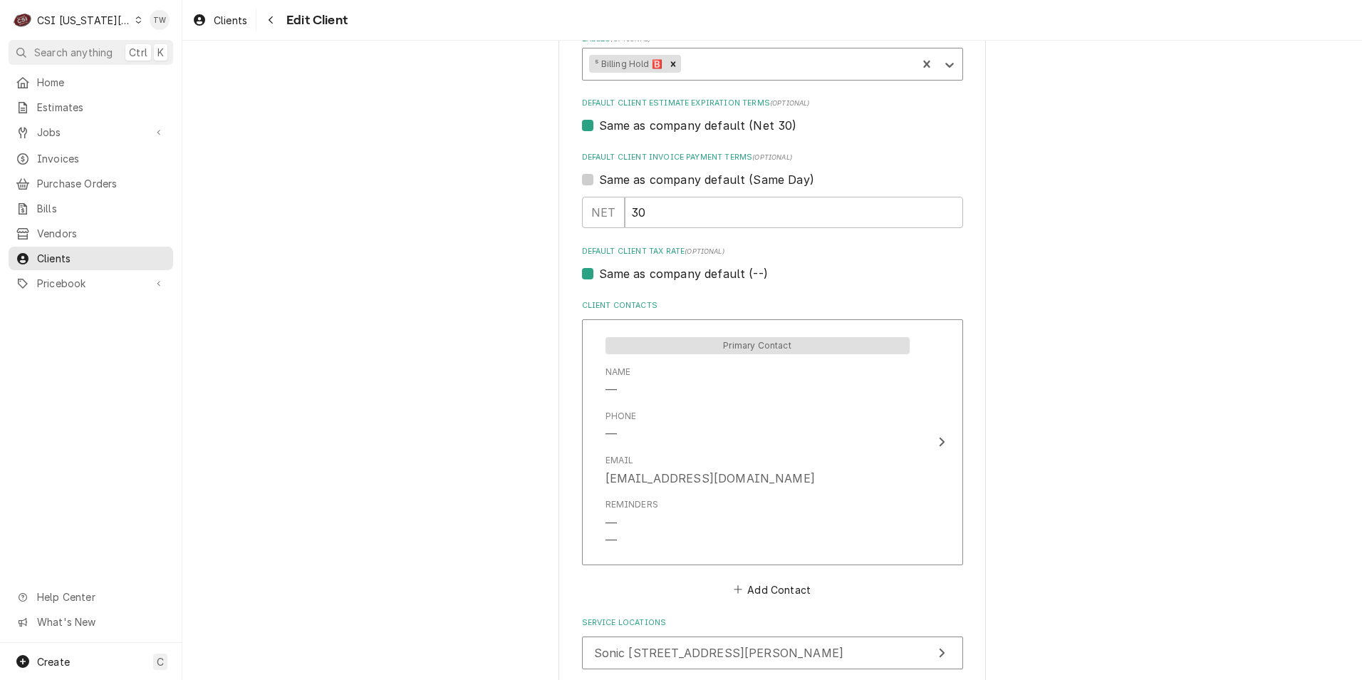
scroll to position [914, 0]
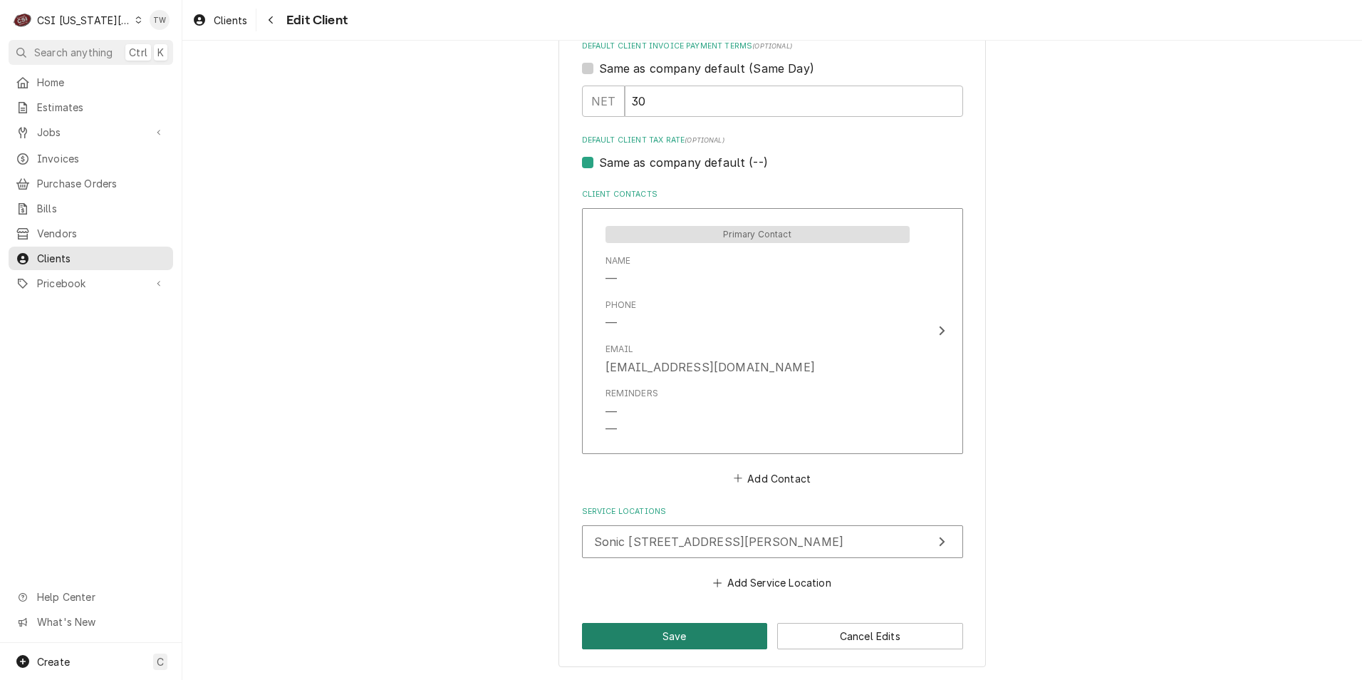
click at [640, 635] on button "Save" at bounding box center [675, 636] width 186 height 26
type textarea "x"
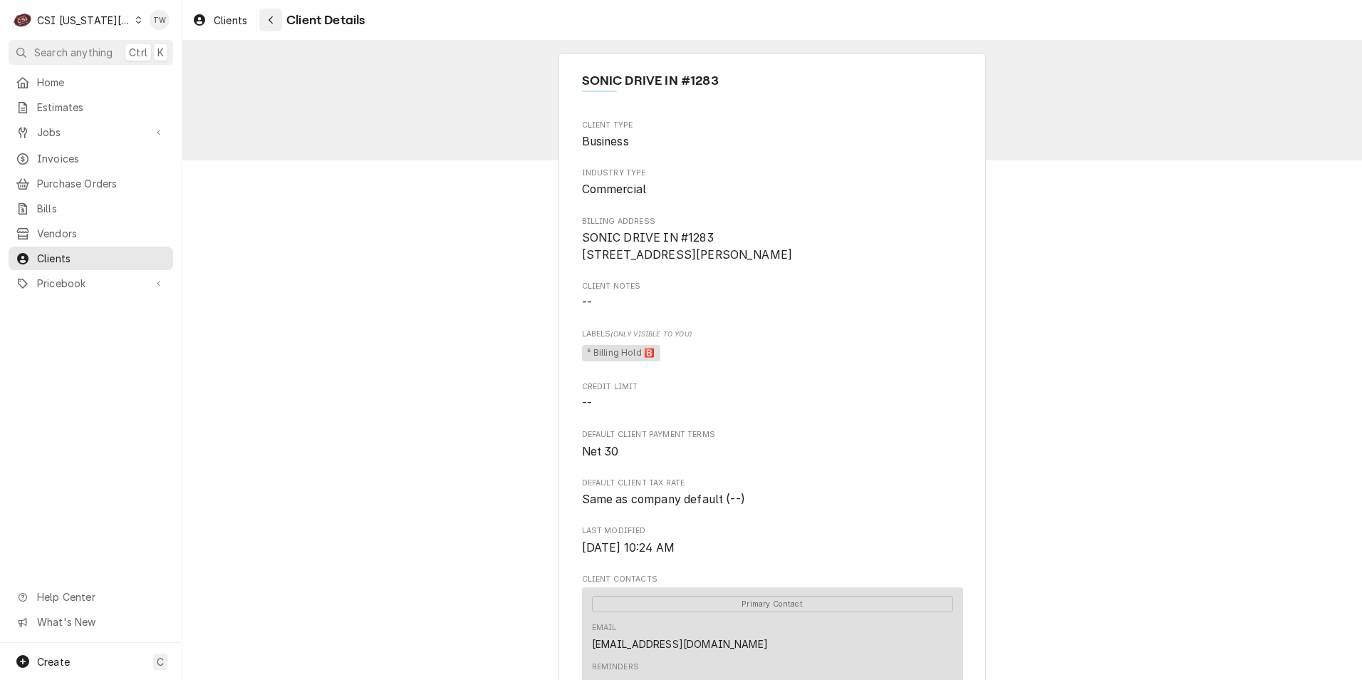
click at [280, 22] on button "Navigate back" at bounding box center [270, 20] width 23 height 23
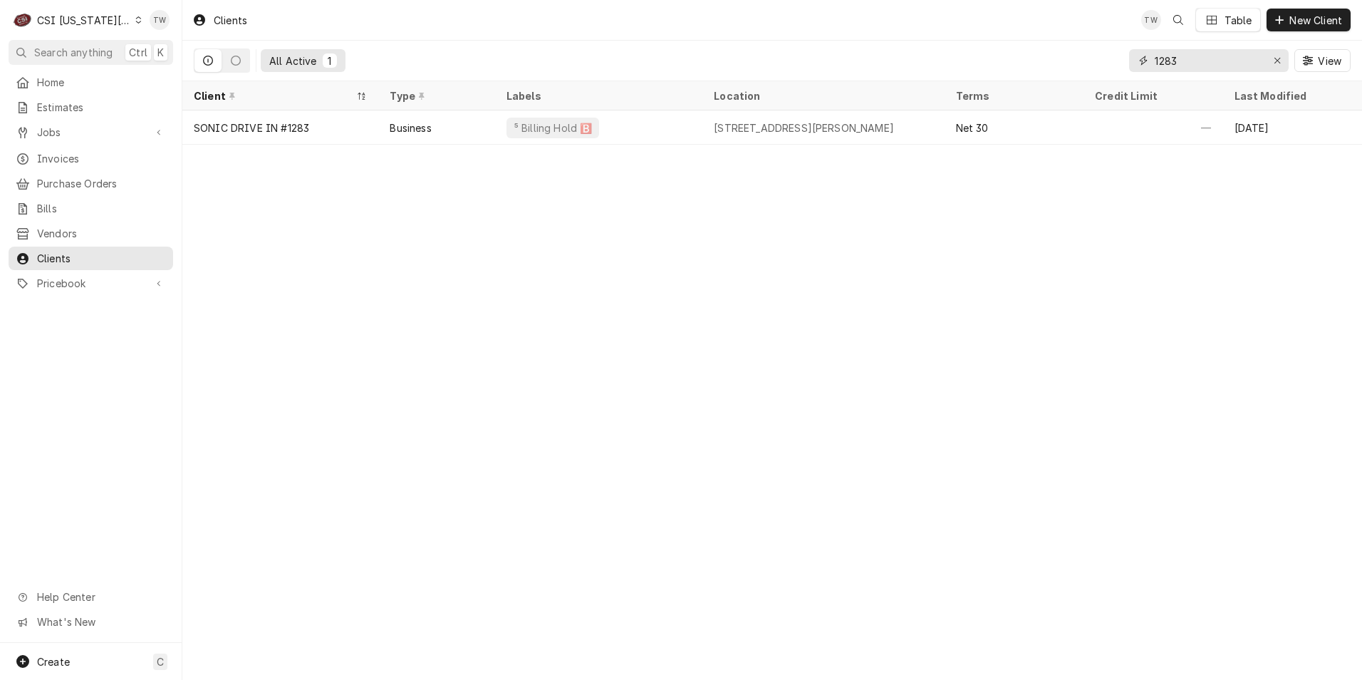
drag, startPoint x: 1194, startPoint y: 66, endPoint x: 955, endPoint y: 41, distance: 240.7
click at [955, 43] on div "All Active 1 1283 View" at bounding box center [772, 61] width 1157 height 40
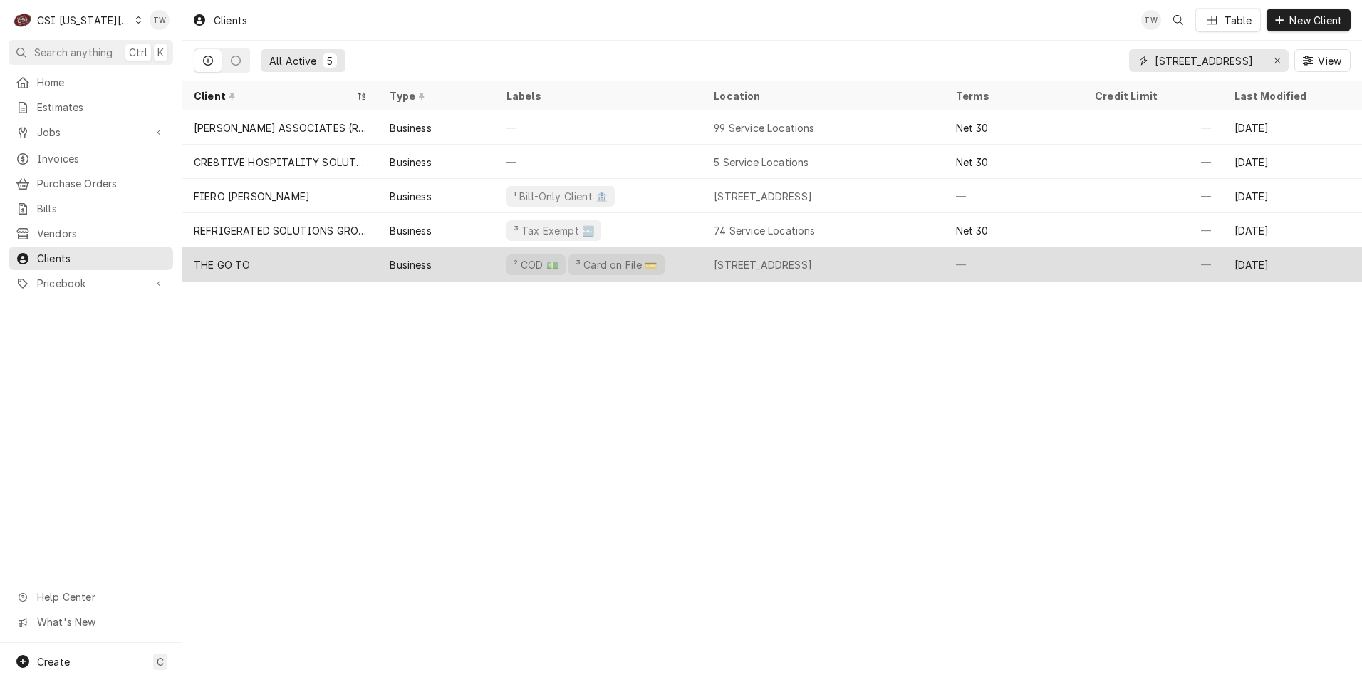
type input "[STREET_ADDRESS]"
click at [316, 265] on div "THE GO TO" at bounding box center [280, 264] width 196 height 34
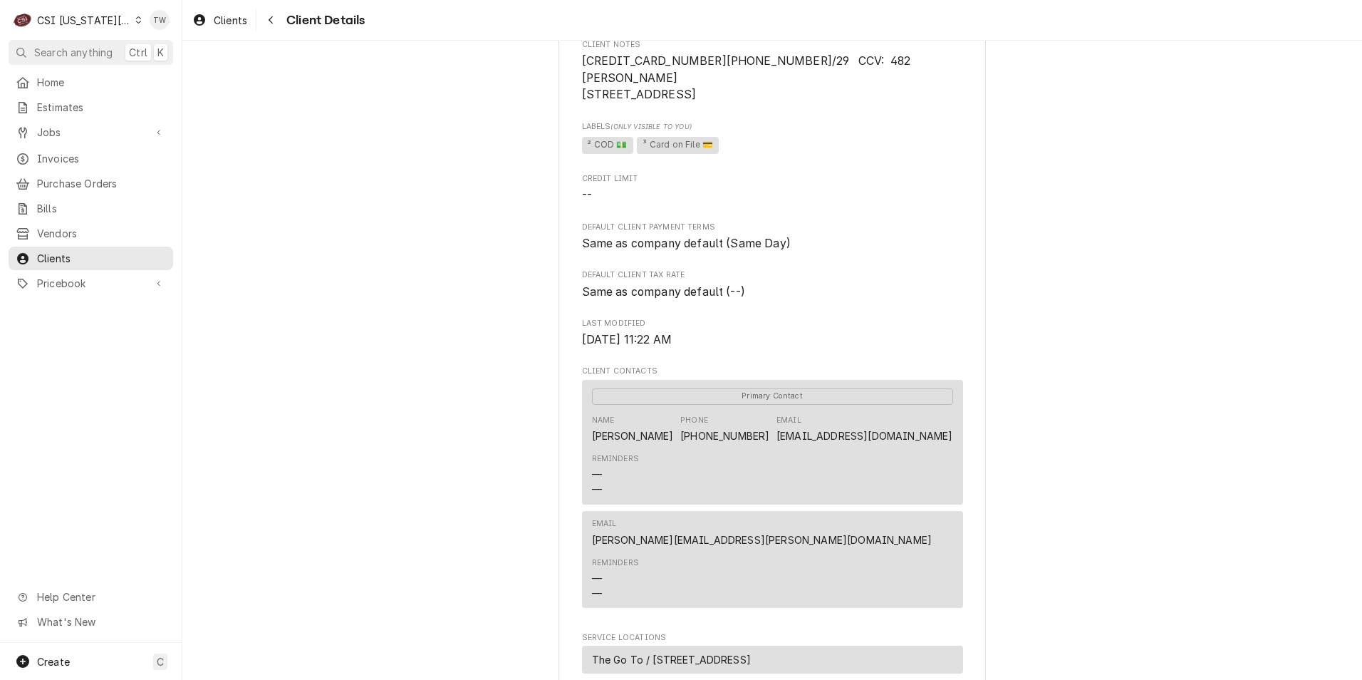
scroll to position [285, 0]
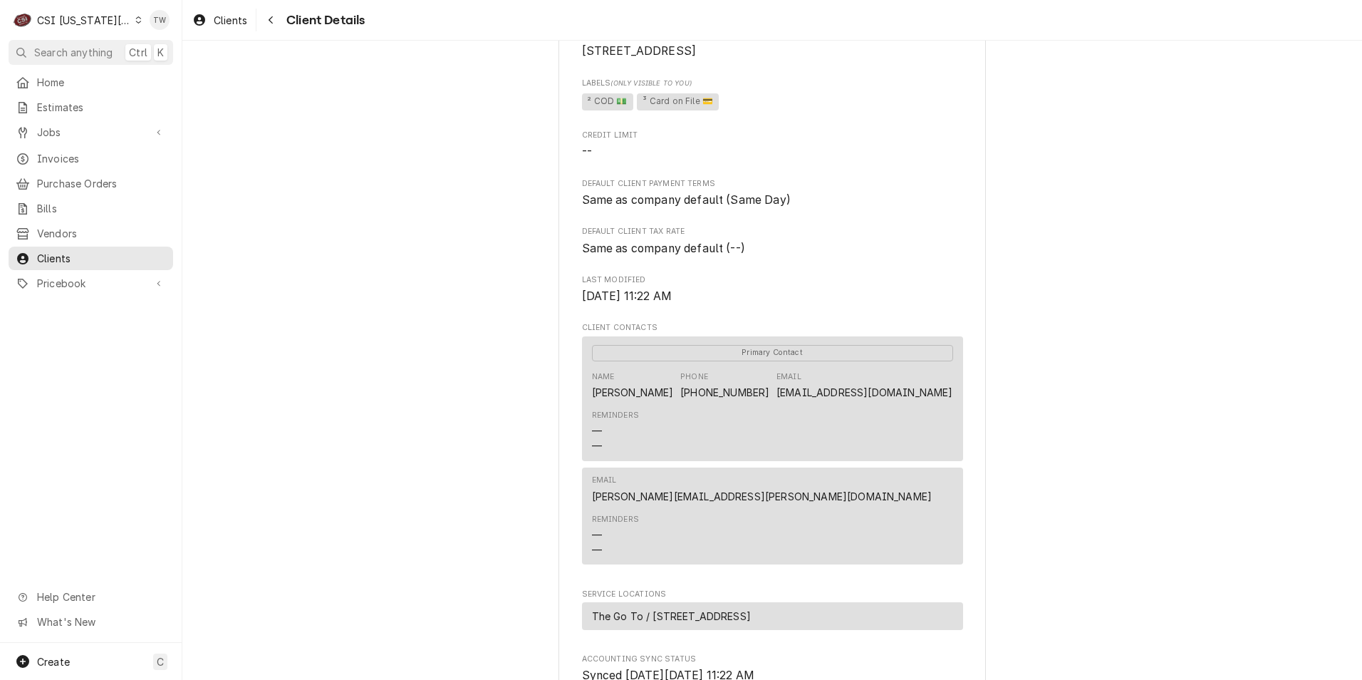
drag, startPoint x: 274, startPoint y: 21, endPoint x: 423, endPoint y: 38, distance: 150.6
click at [274, 21] on icon "Navigate back" at bounding box center [271, 20] width 6 height 10
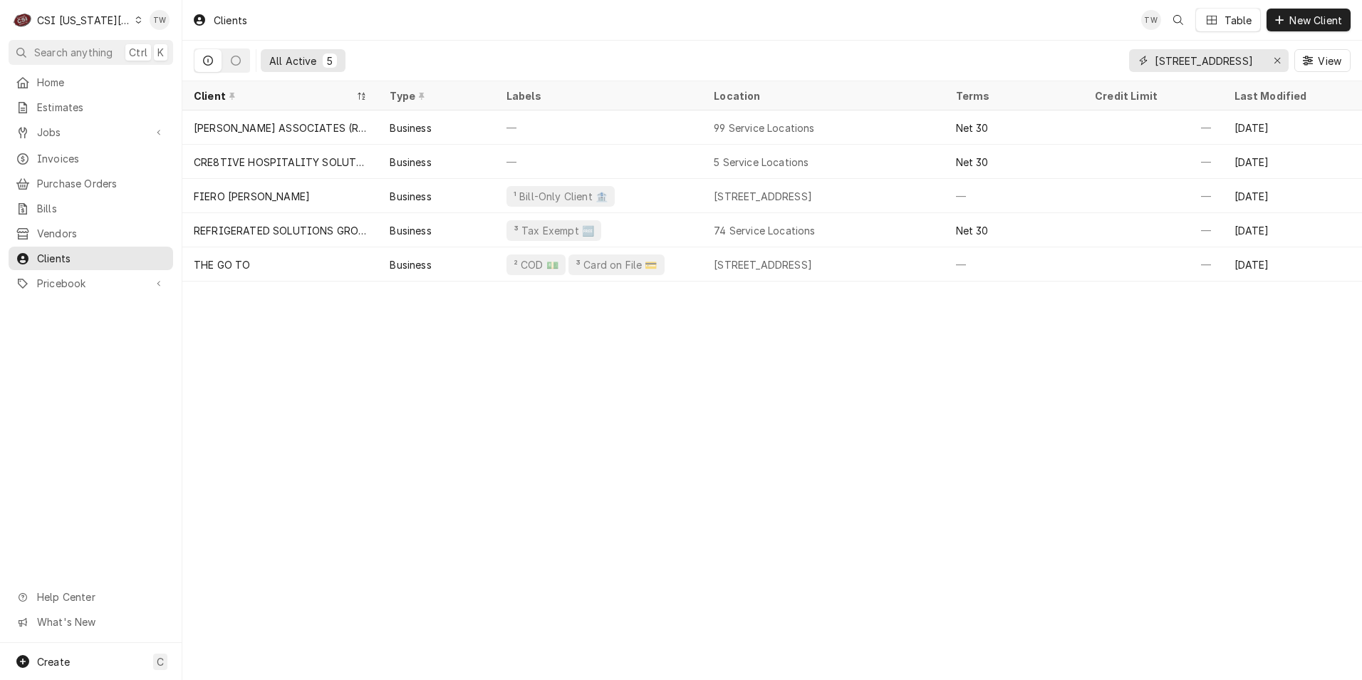
drag, startPoint x: 1185, startPoint y: 56, endPoint x: 957, endPoint y: 47, distance: 228.2
click at [957, 47] on div "All Active [STREET_ADDRESS][GEOGRAPHIC_DATA]" at bounding box center [772, 61] width 1157 height 40
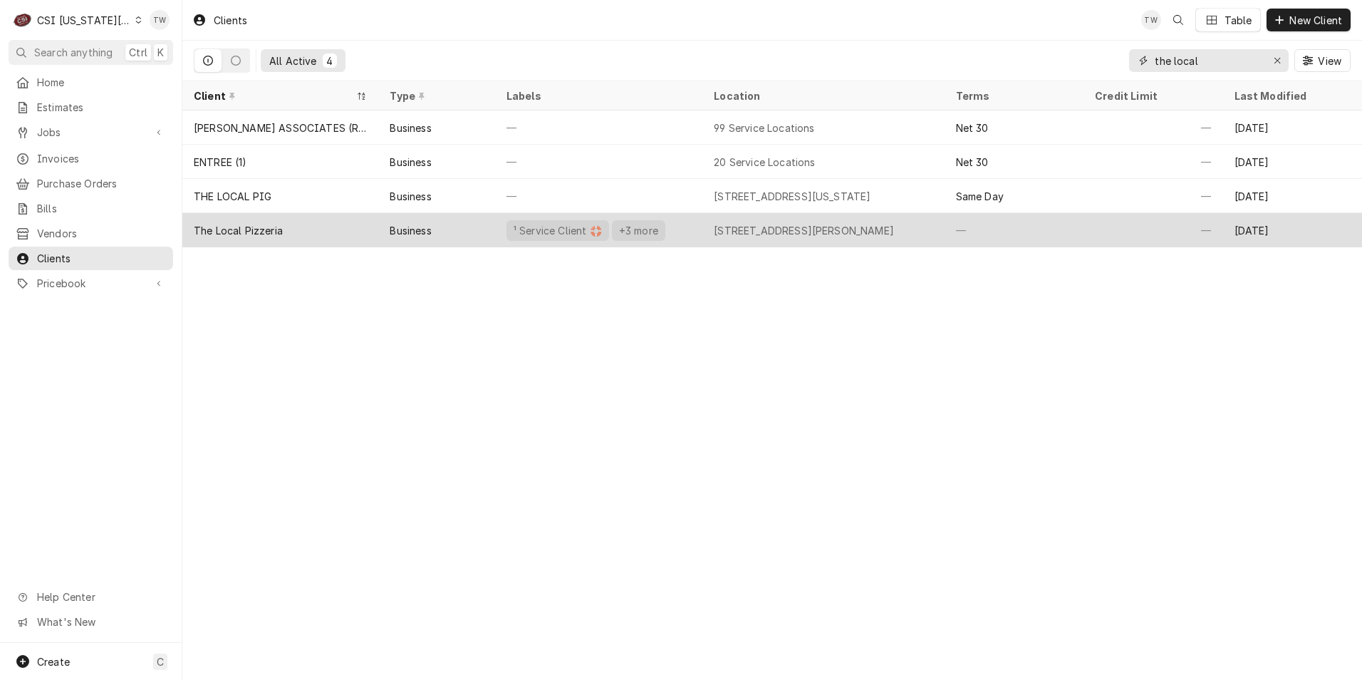
type input "the local"
click at [487, 234] on div "Business" at bounding box center [436, 230] width 116 height 34
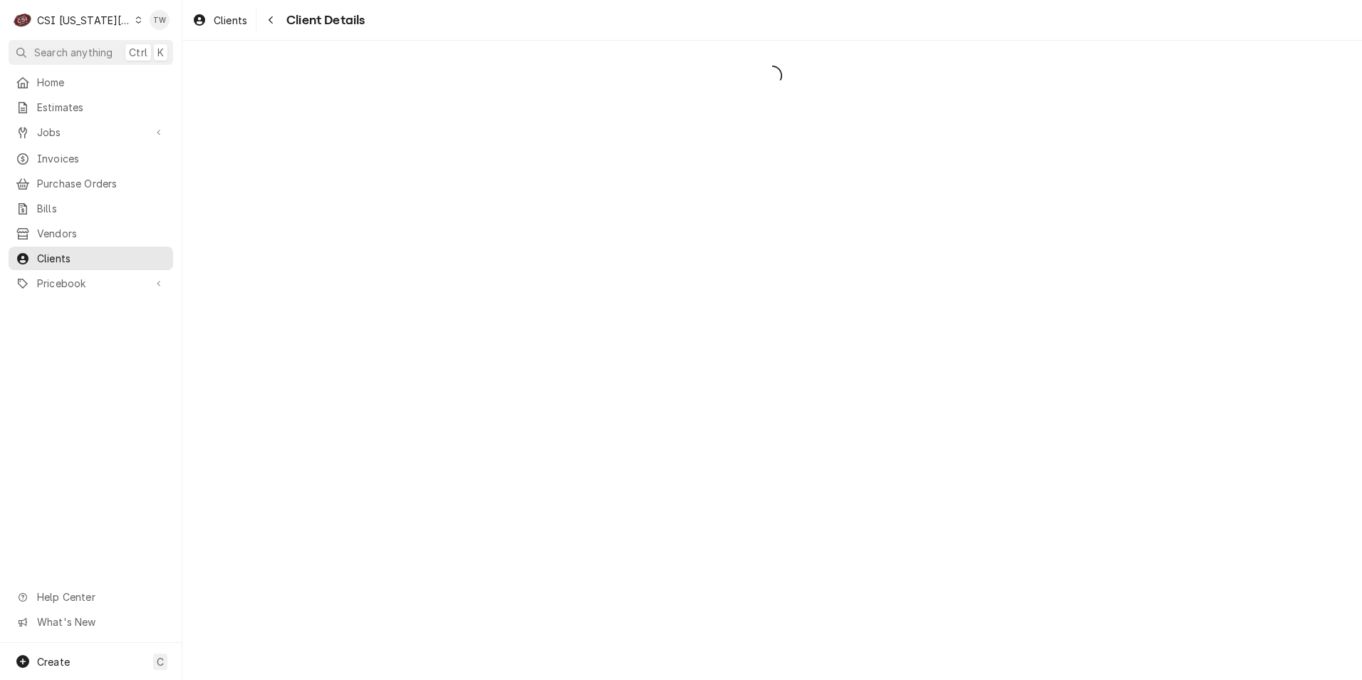
click at [690, 231] on div "Dynamic Content Wrapper" at bounding box center [772, 360] width 1180 height 639
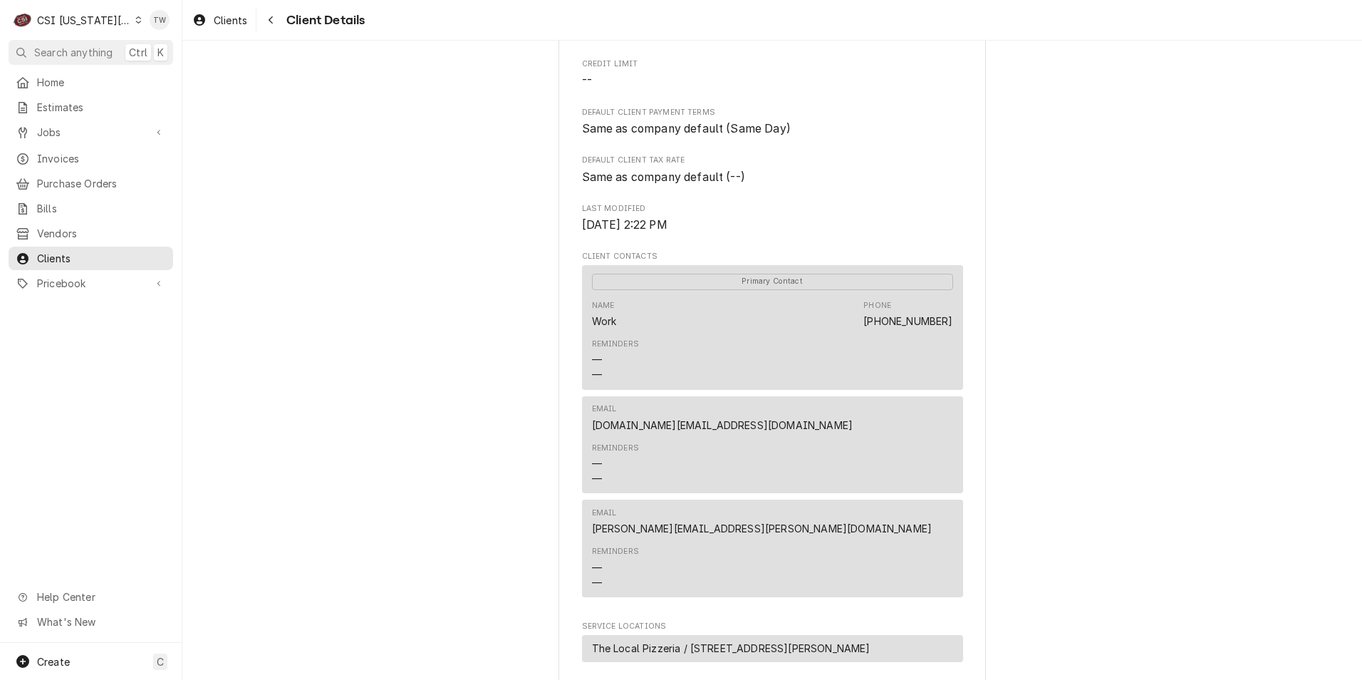
scroll to position [71, 0]
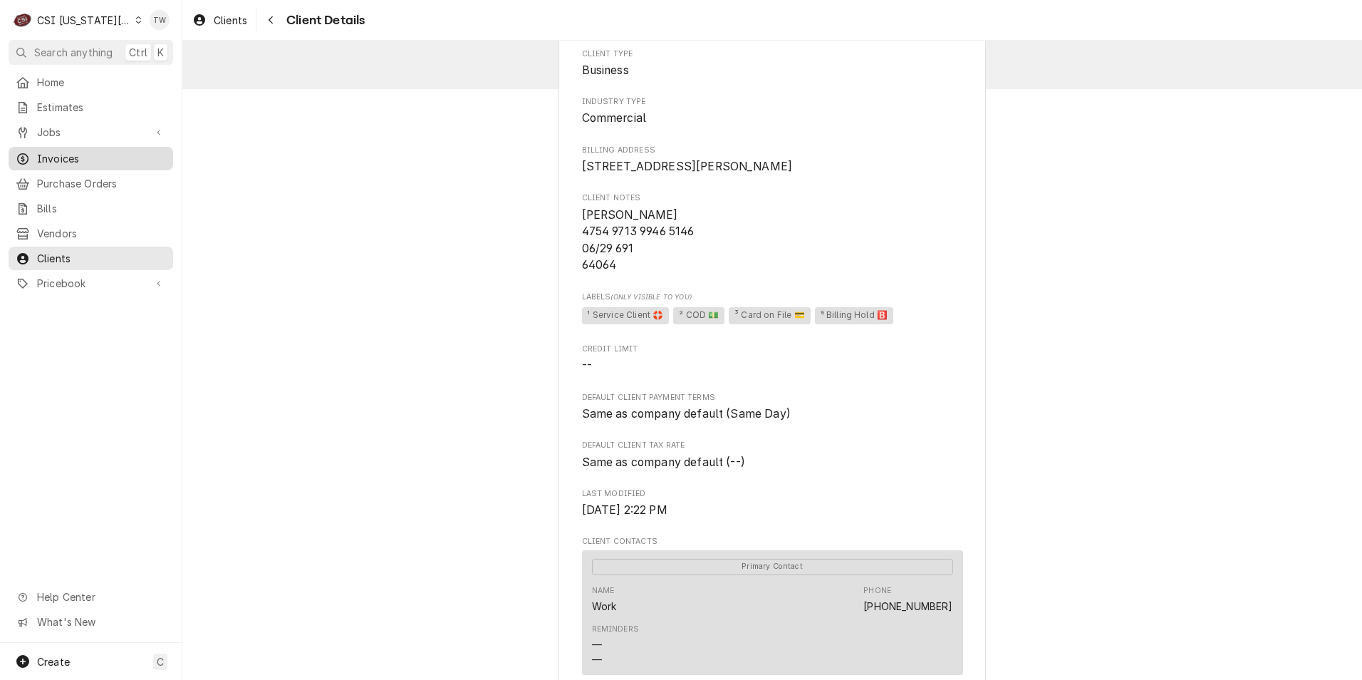
click at [66, 151] on span "Invoices" at bounding box center [101, 158] width 129 height 15
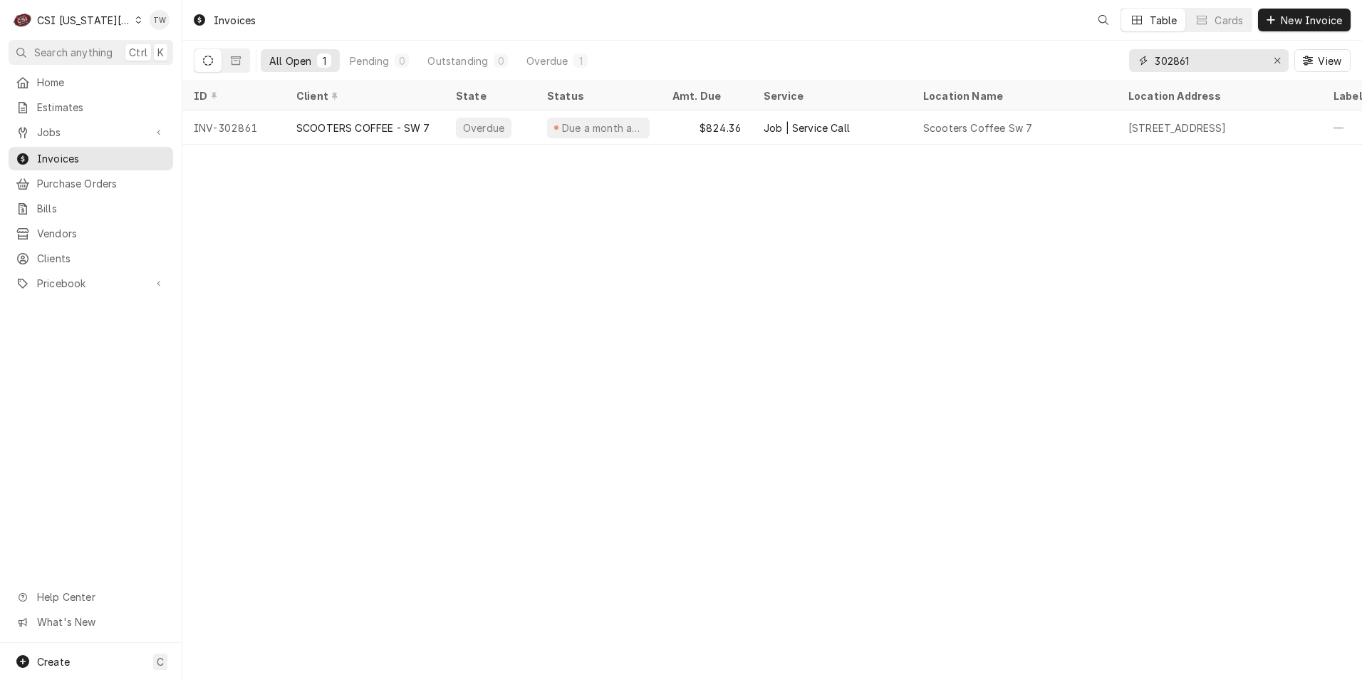
drag, startPoint x: 1212, startPoint y: 62, endPoint x: 906, endPoint y: 41, distance: 306.4
click at [914, 41] on div "All Open 1 Pending 0 Outstanding 0 Overdue 1 302861 View" at bounding box center [772, 61] width 1157 height 40
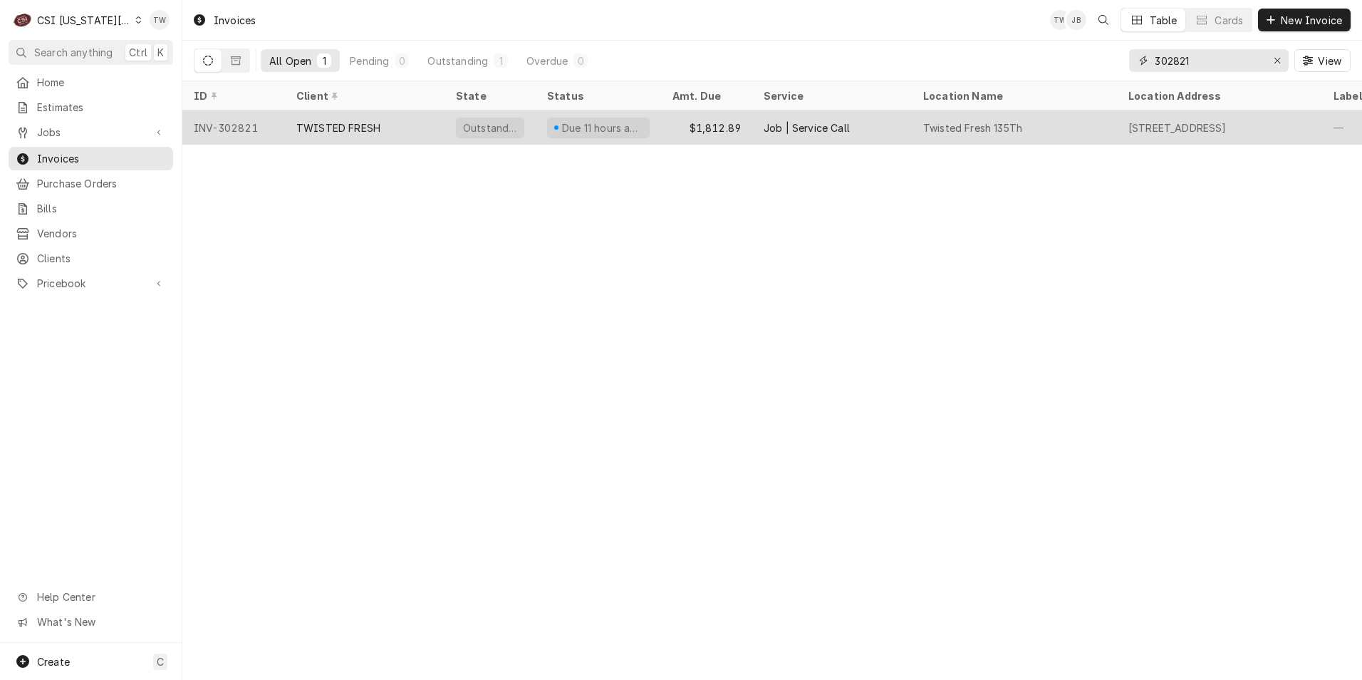
type input "302821"
click at [377, 128] on div "TWISTED FRESH" at bounding box center [338, 127] width 84 height 15
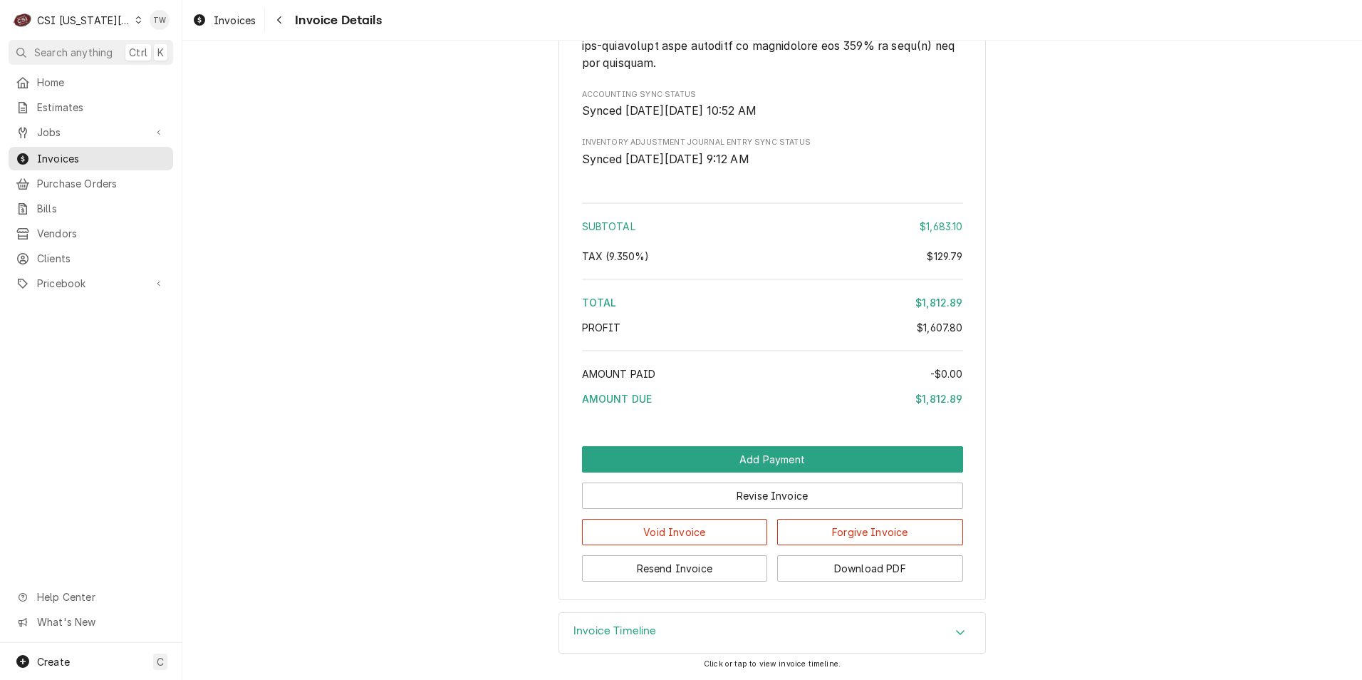
scroll to position [3183, 0]
click at [847, 571] on button "Download PDF" at bounding box center [870, 568] width 186 height 26
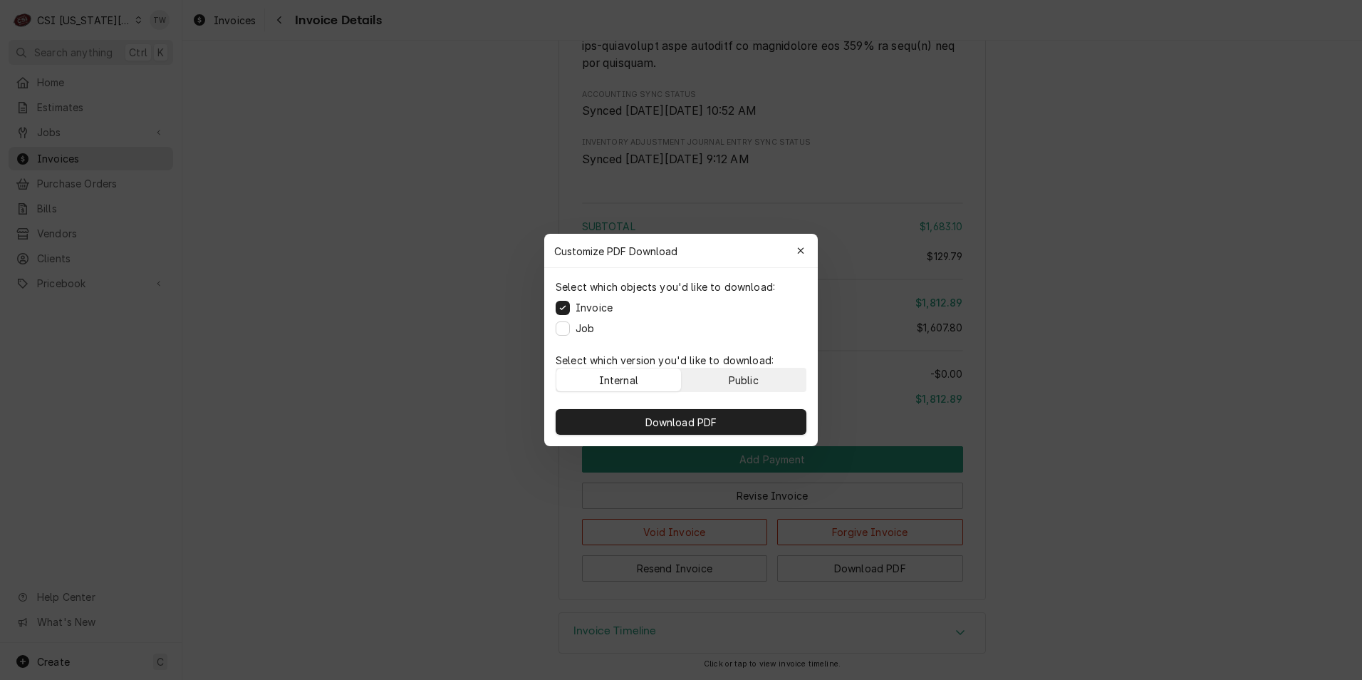
click at [738, 381] on div "Public" at bounding box center [744, 380] width 30 height 15
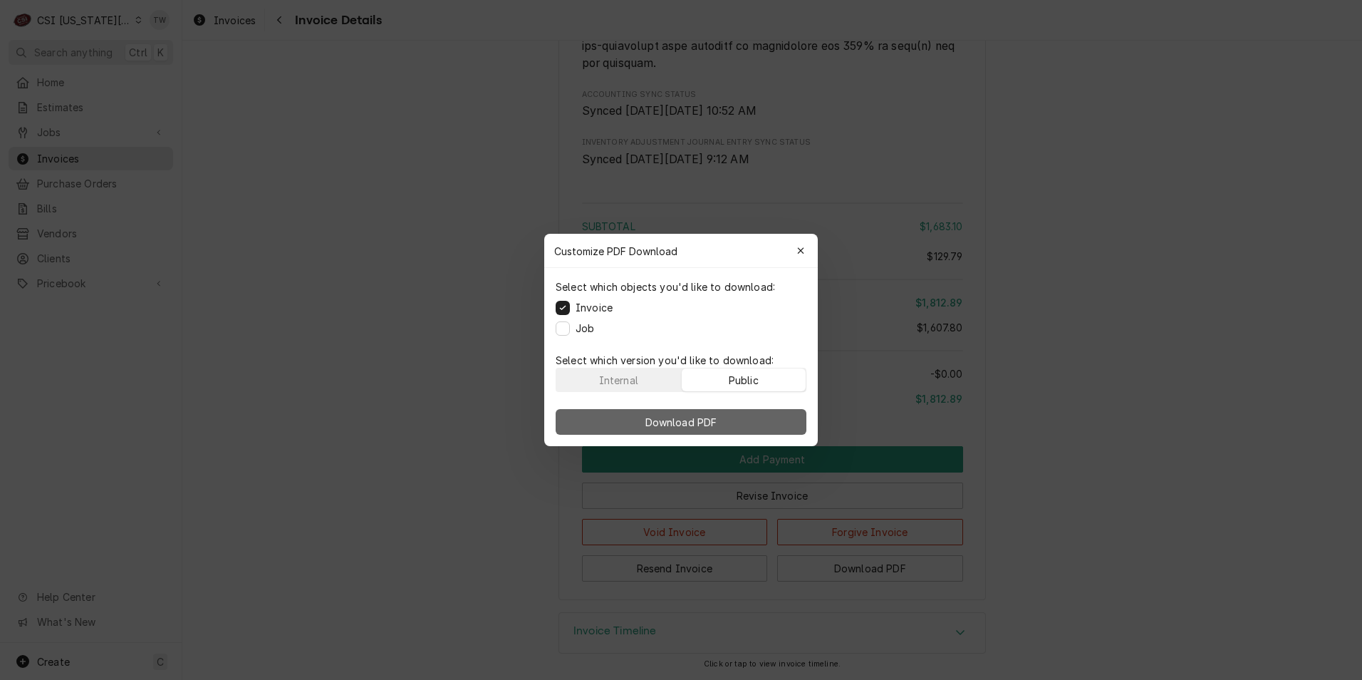
click at [700, 424] on span "Download PDF" at bounding box center [682, 422] width 78 height 15
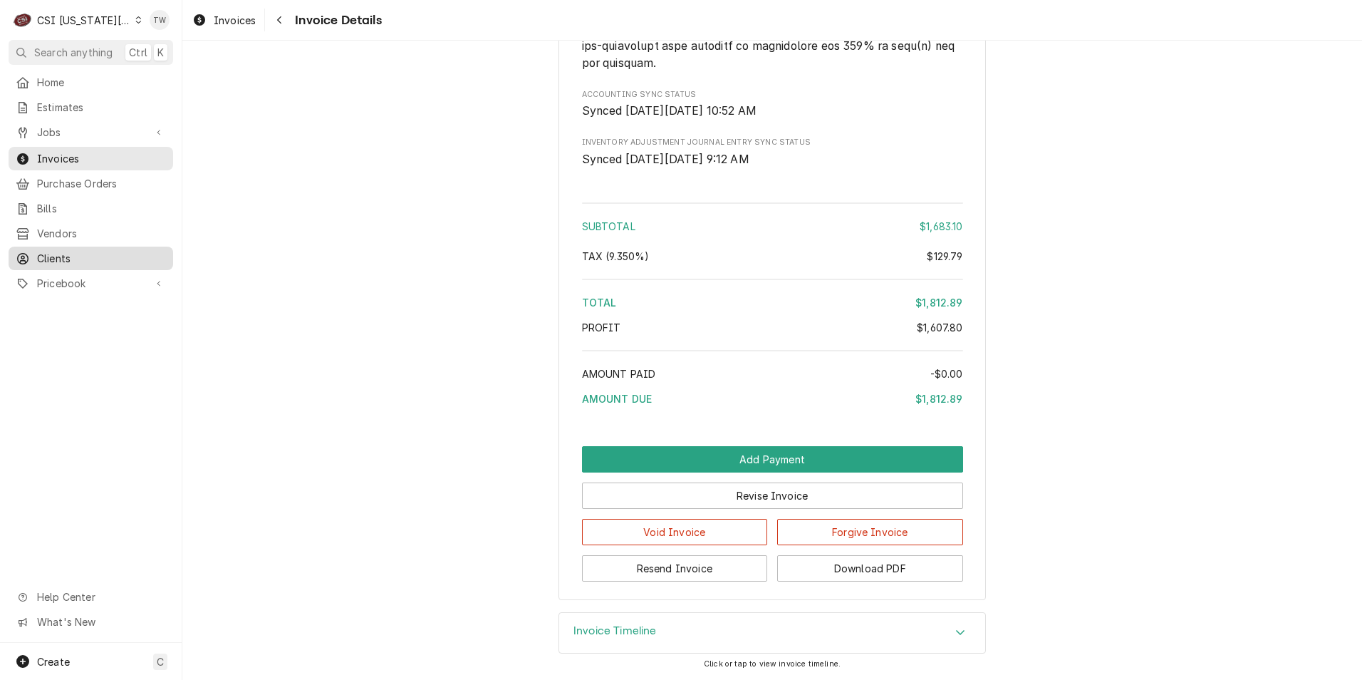
click at [66, 251] on span "Clients" at bounding box center [101, 258] width 129 height 15
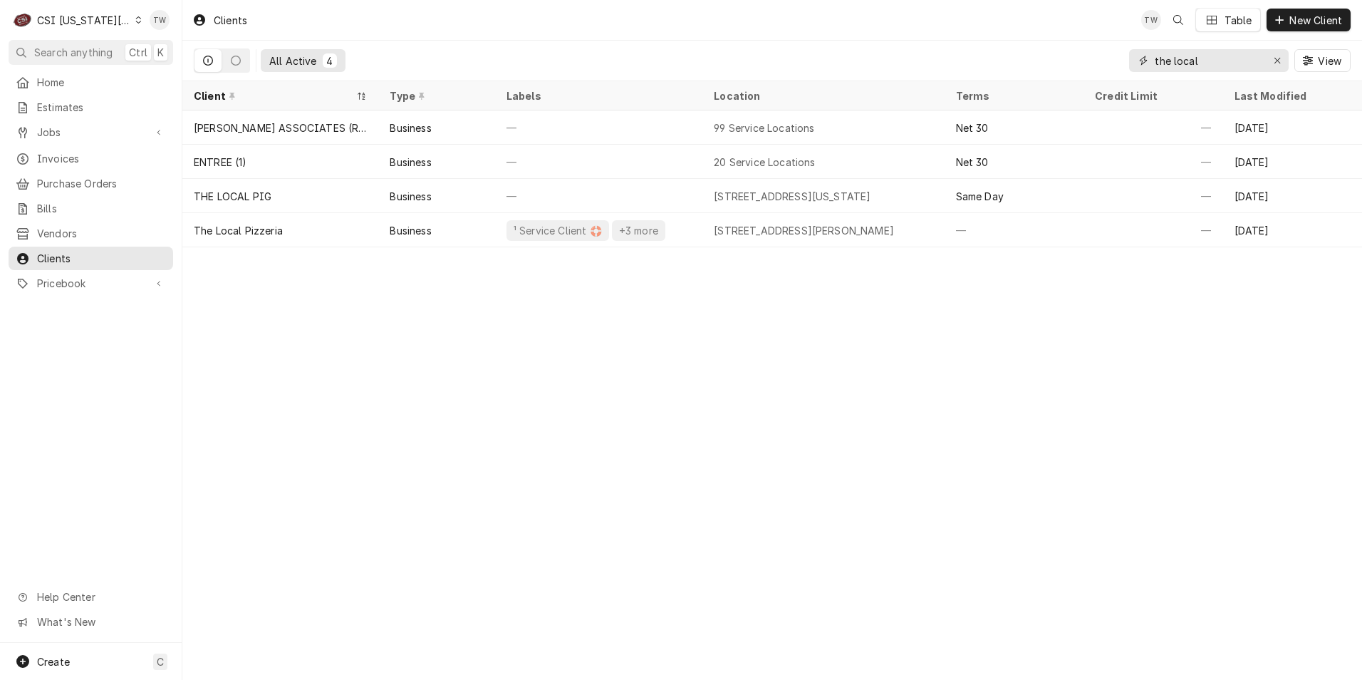
drag, startPoint x: 1208, startPoint y: 58, endPoint x: 956, endPoint y: 16, distance: 255.1
click at [956, 16] on div "Clients TW Table New Client All Active 4 the local View" at bounding box center [772, 40] width 1180 height 81
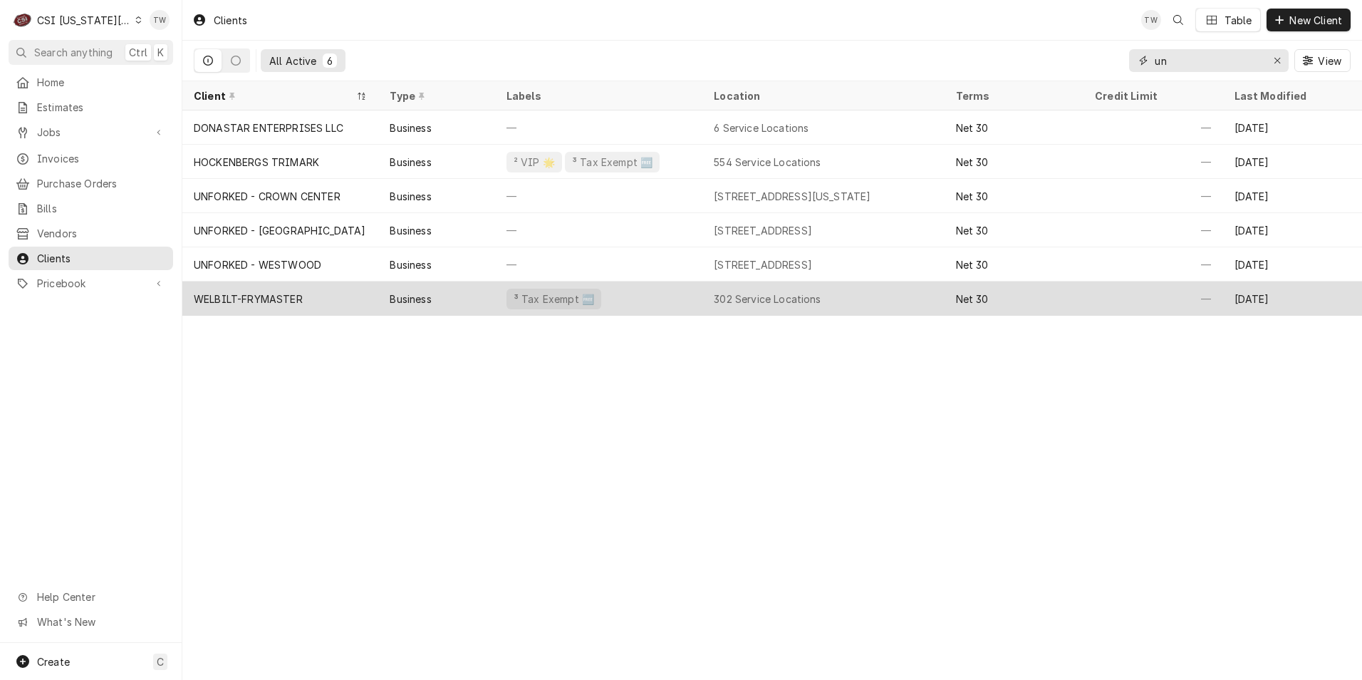
type input "u"
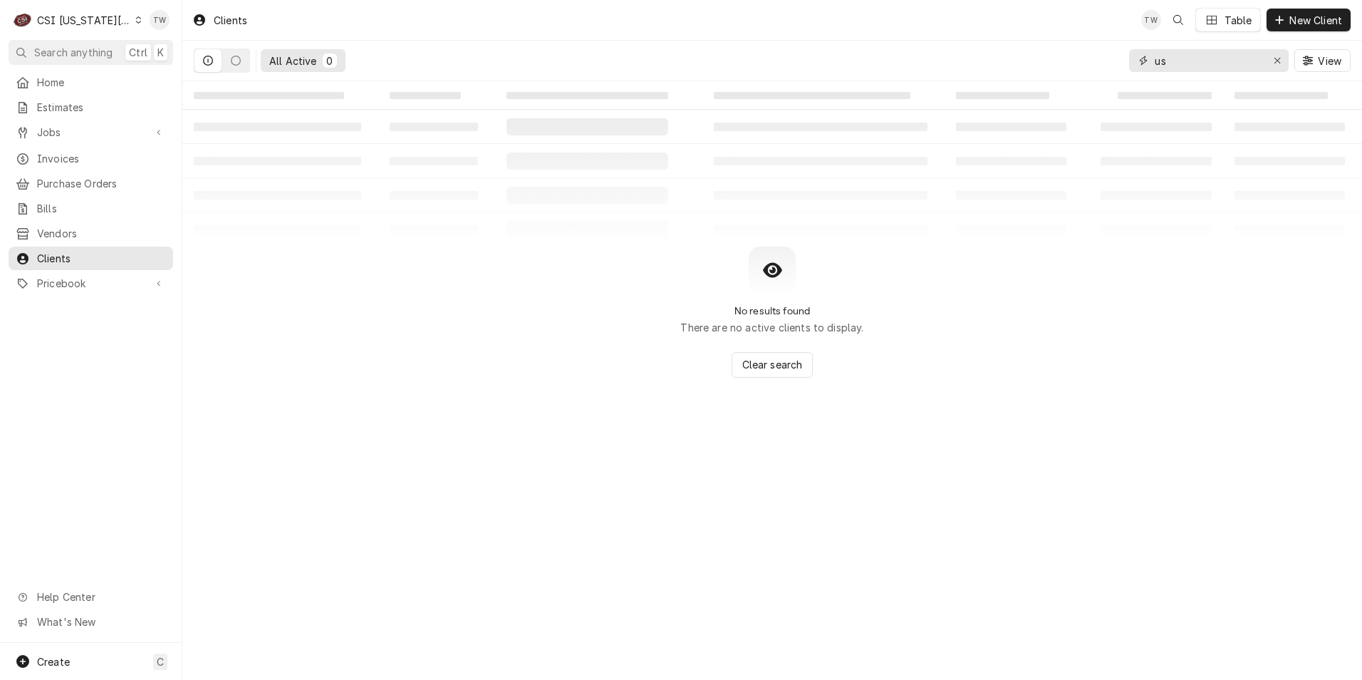
type input "u"
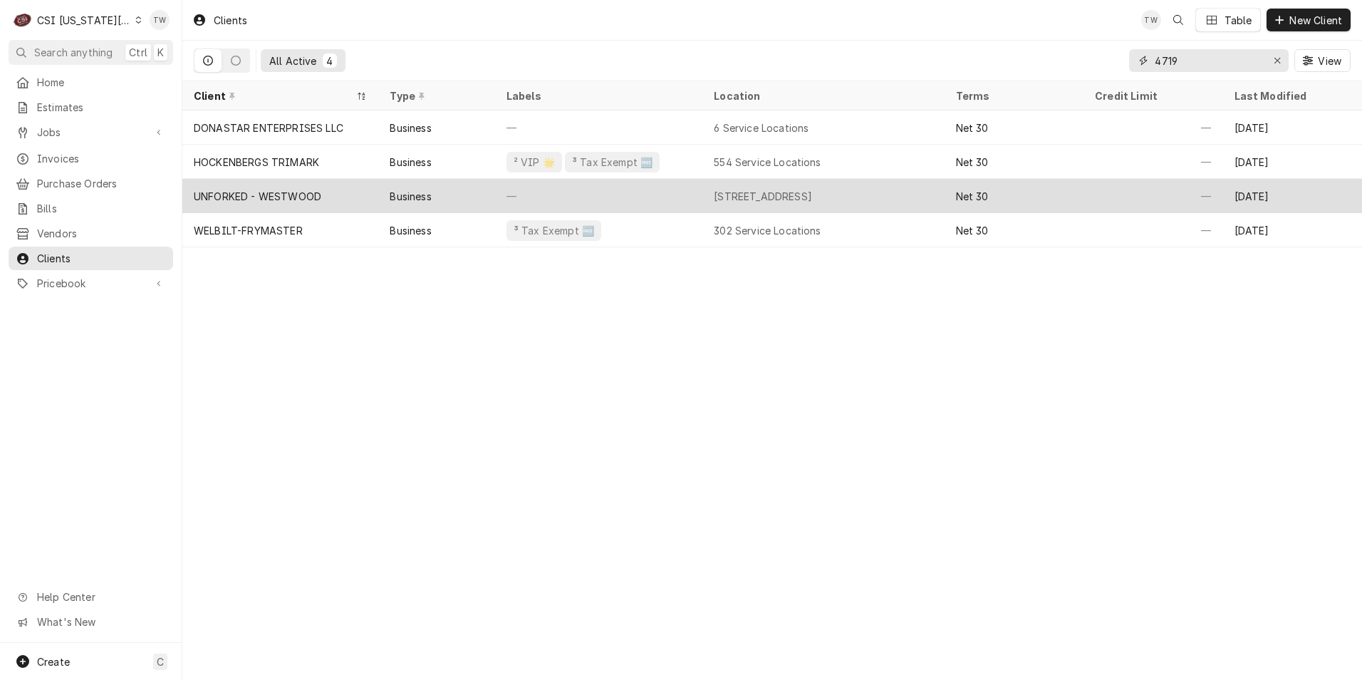
type input "4719"
click at [320, 192] on div "UNFORKED - WESTWOOD" at bounding box center [258, 196] width 128 height 15
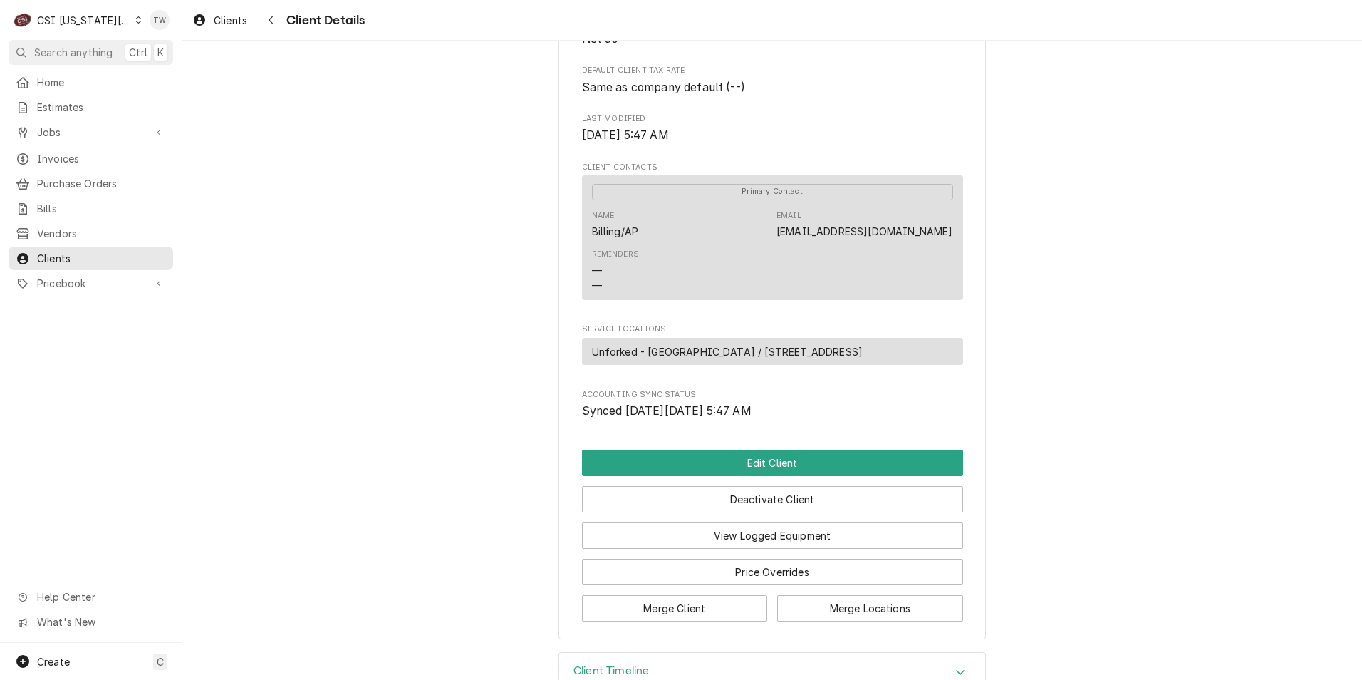
scroll to position [416, 0]
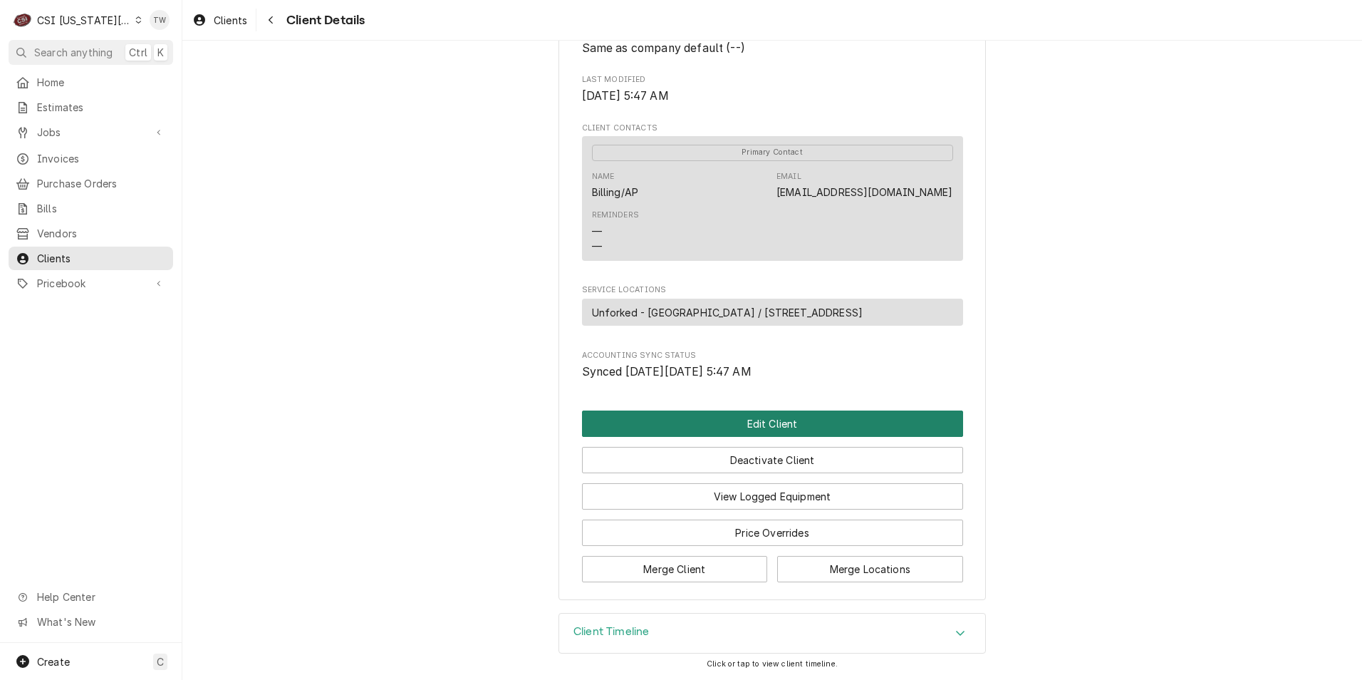
click at [745, 428] on button "Edit Client" at bounding box center [772, 423] width 381 height 26
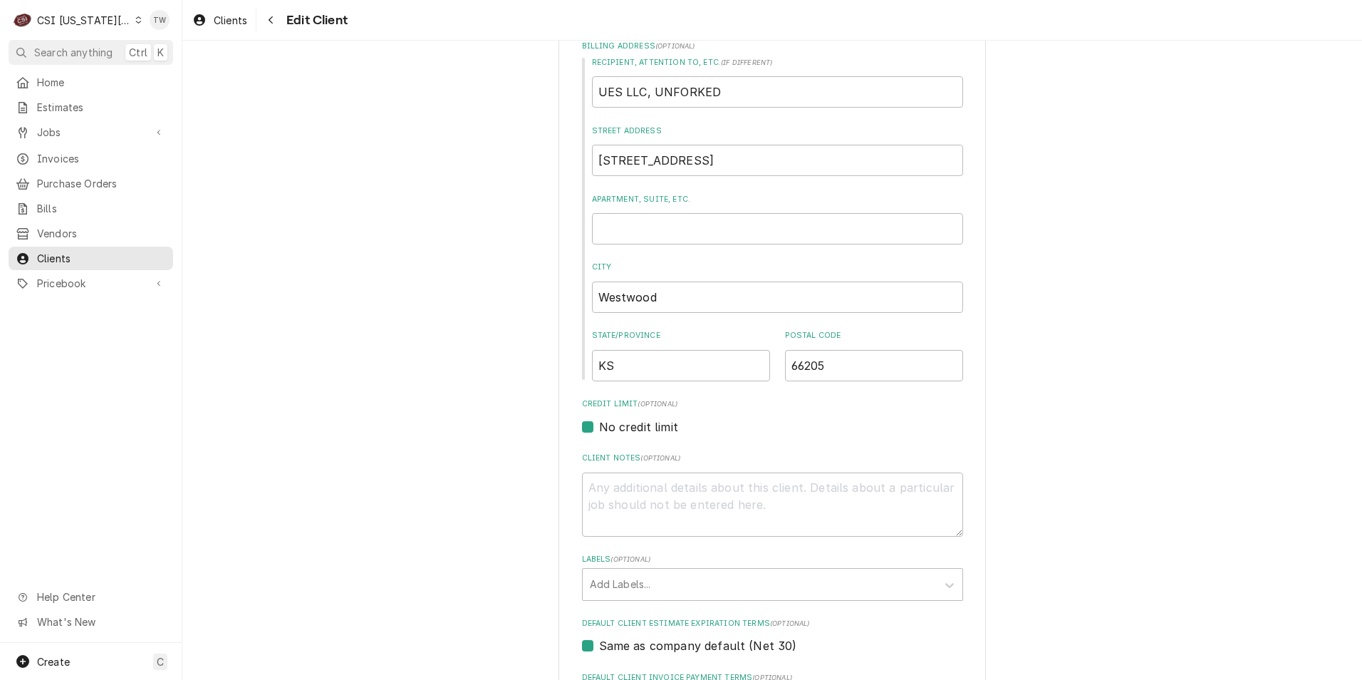
scroll to position [356, 0]
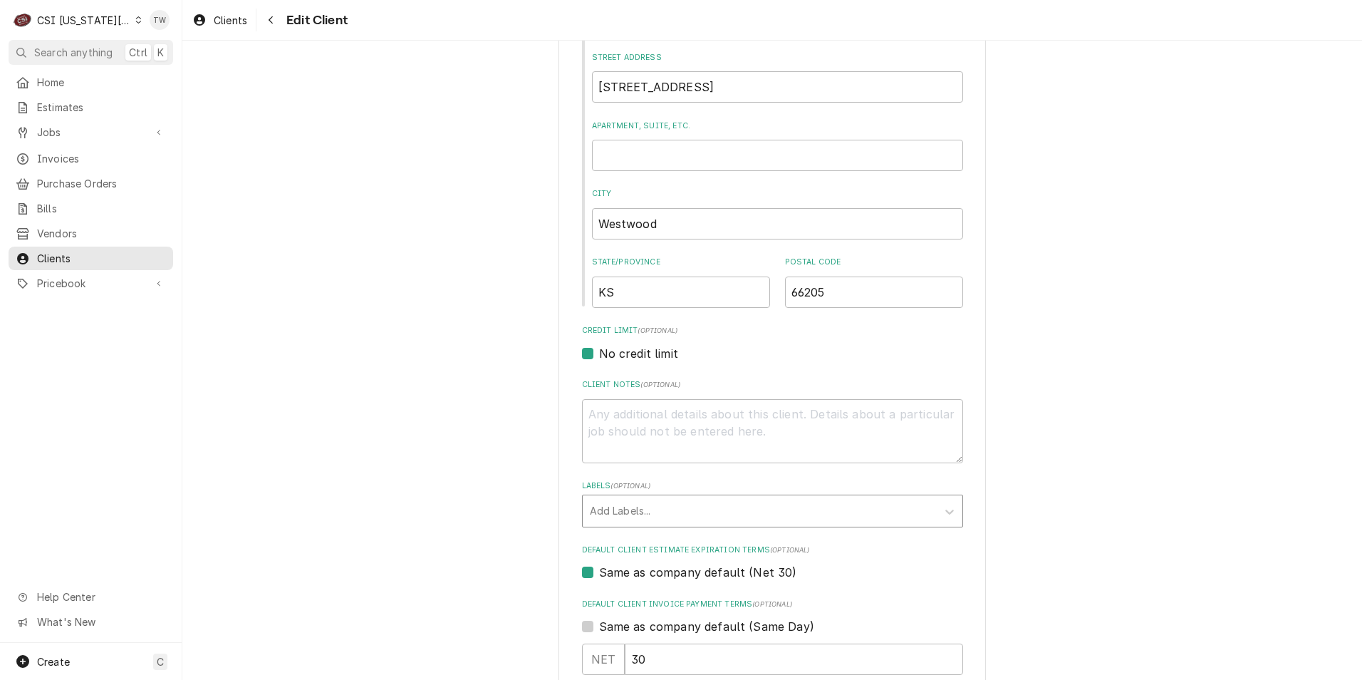
click at [725, 514] on div "Labels" at bounding box center [760, 511] width 340 height 26
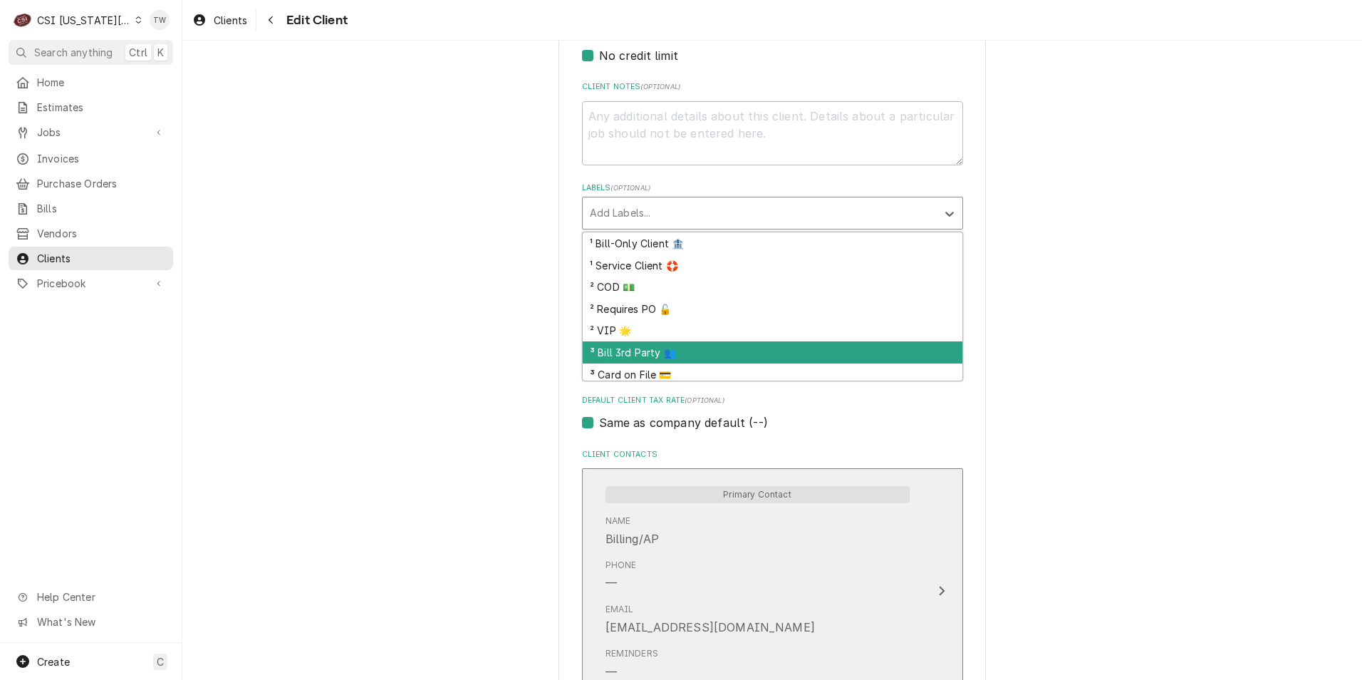
scroll to position [114, 0]
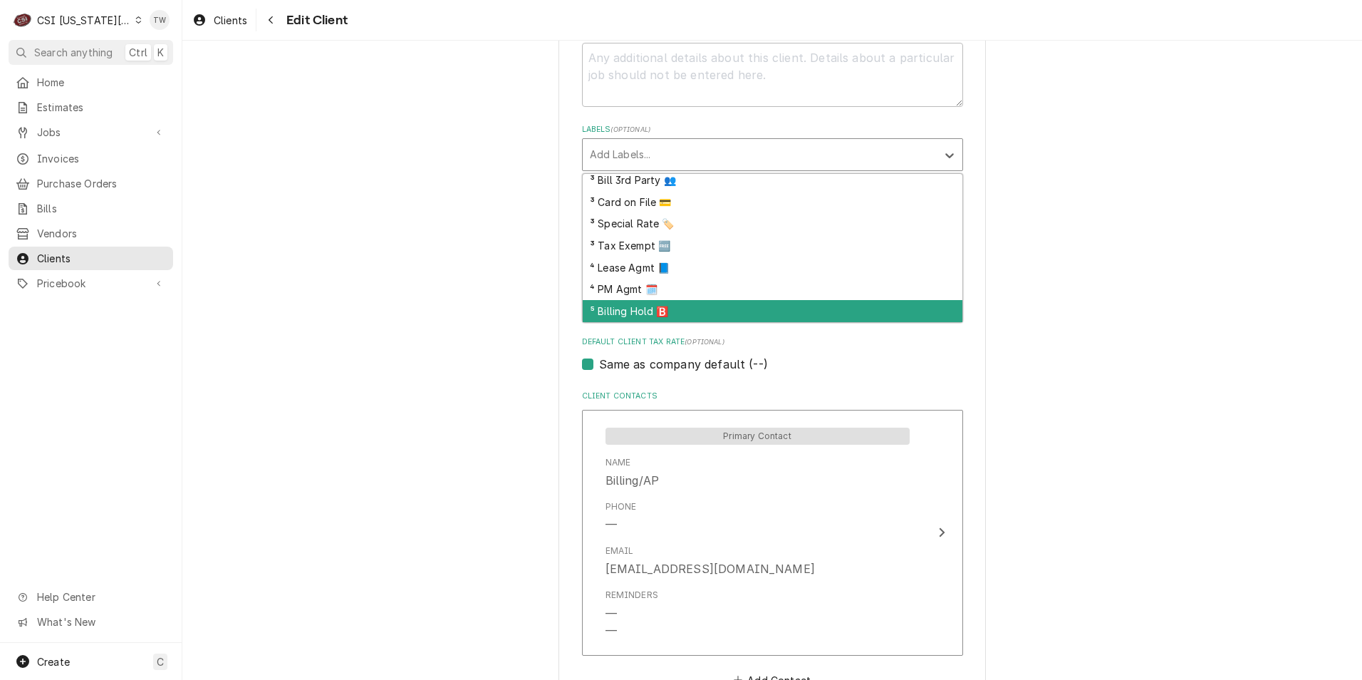
click at [639, 313] on div "⁵ Billing Hold 🅱️" at bounding box center [773, 311] width 380 height 22
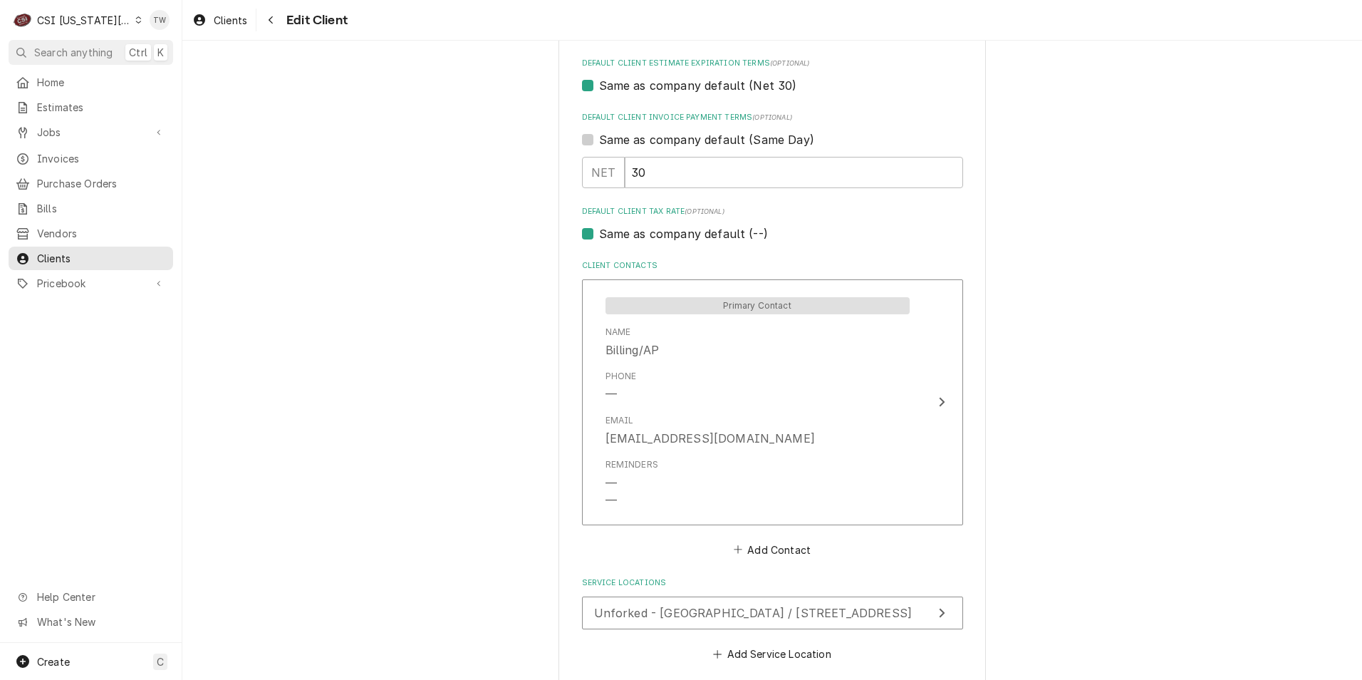
scroll to position [914, 0]
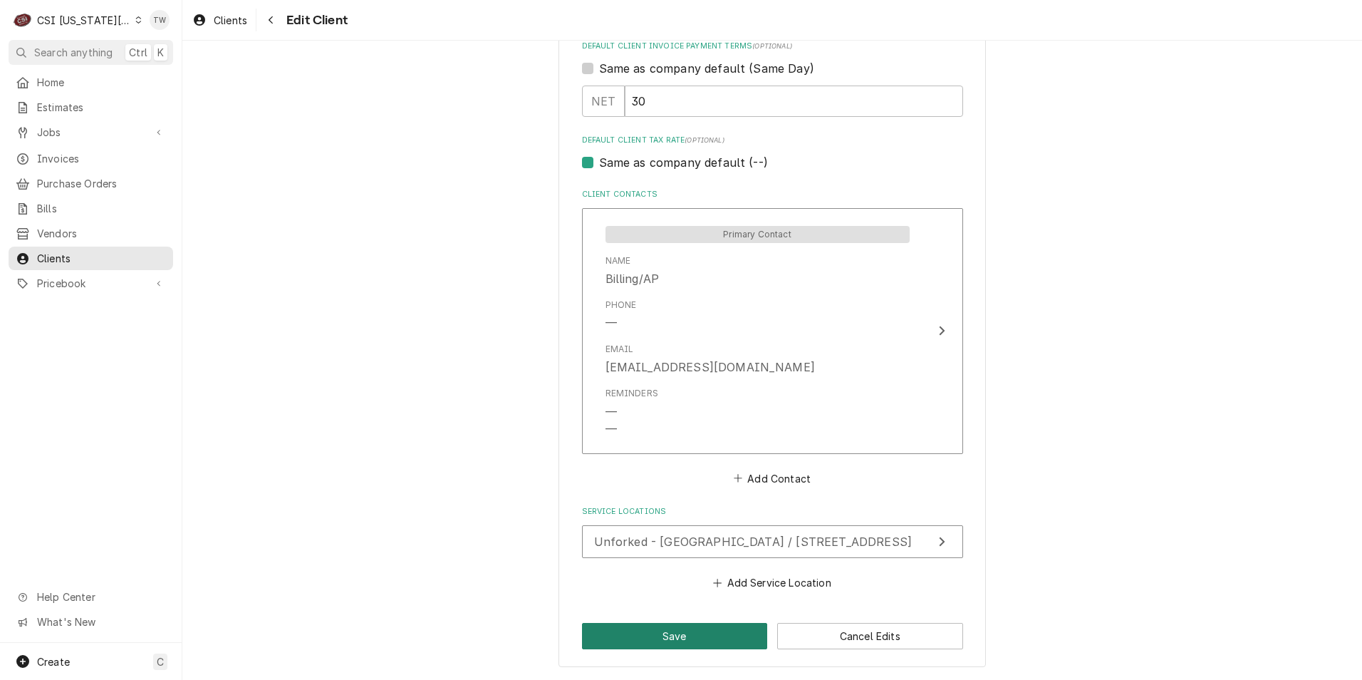
click at [639, 647] on button "Save" at bounding box center [675, 636] width 186 height 26
type textarea "x"
